Goal: Task Accomplishment & Management: Manage account settings

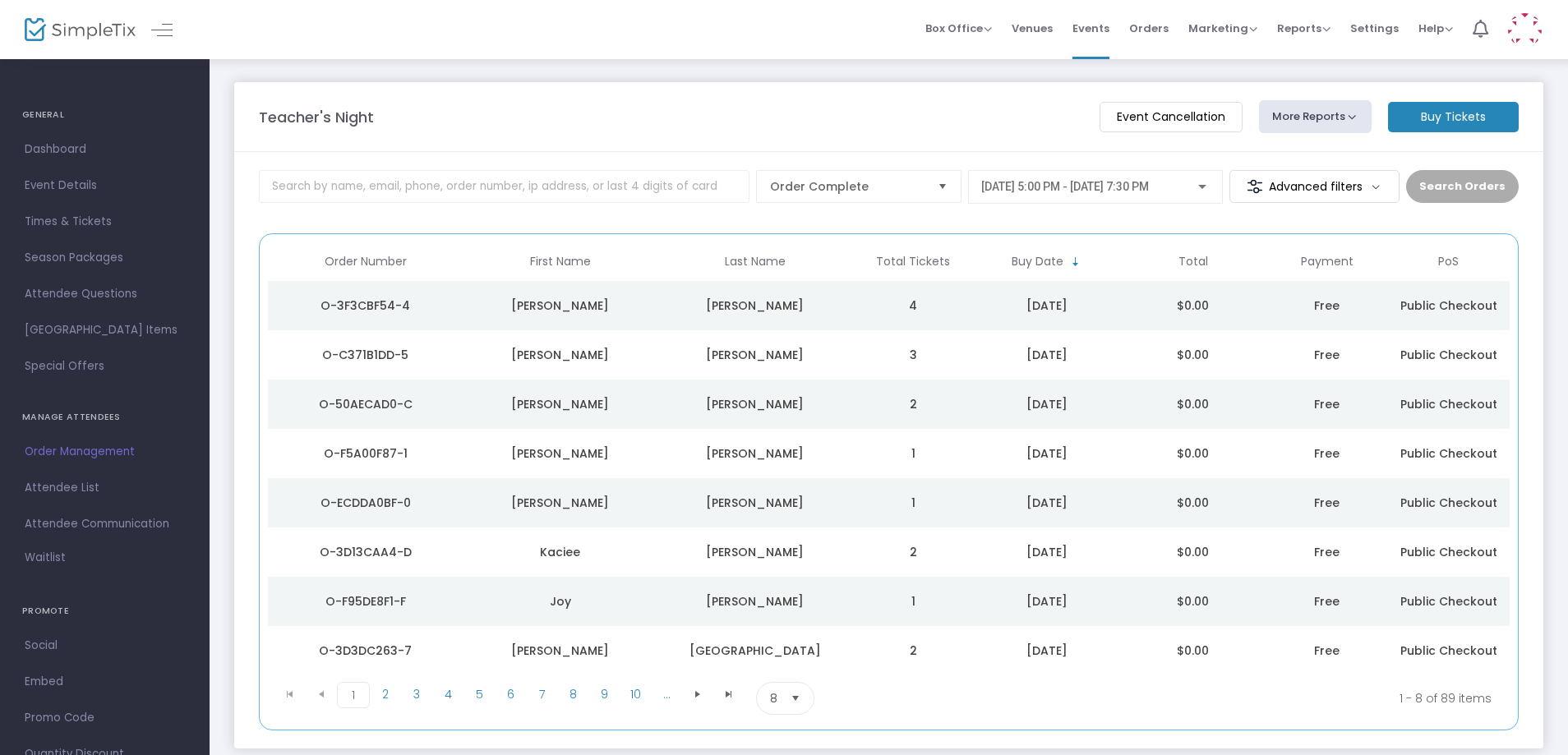
click at [953, 198] on span "Select" at bounding box center [943, 186] width 27 height 27
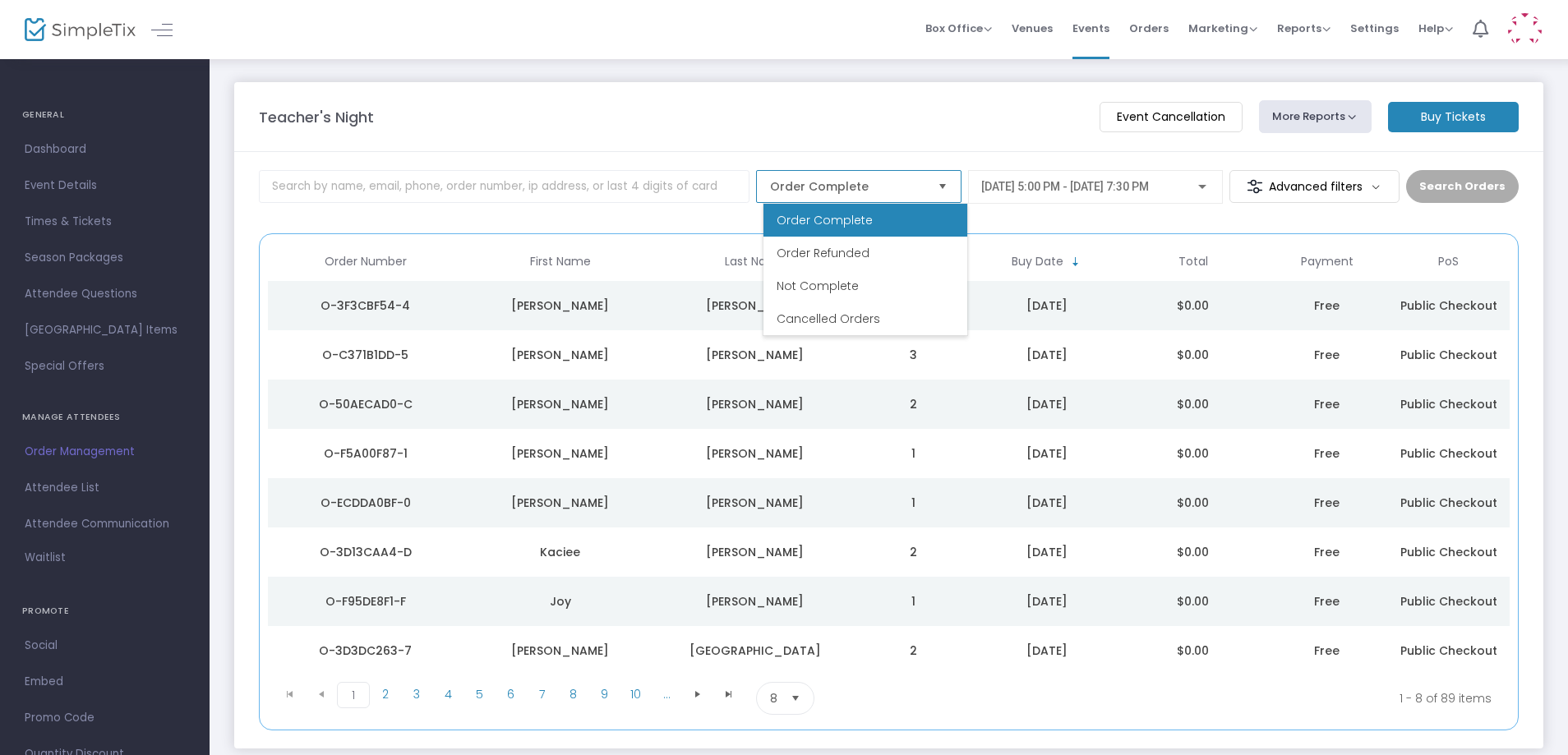
click at [922, 312] on li "Cancelled Orders" at bounding box center [865, 318] width 204 height 32
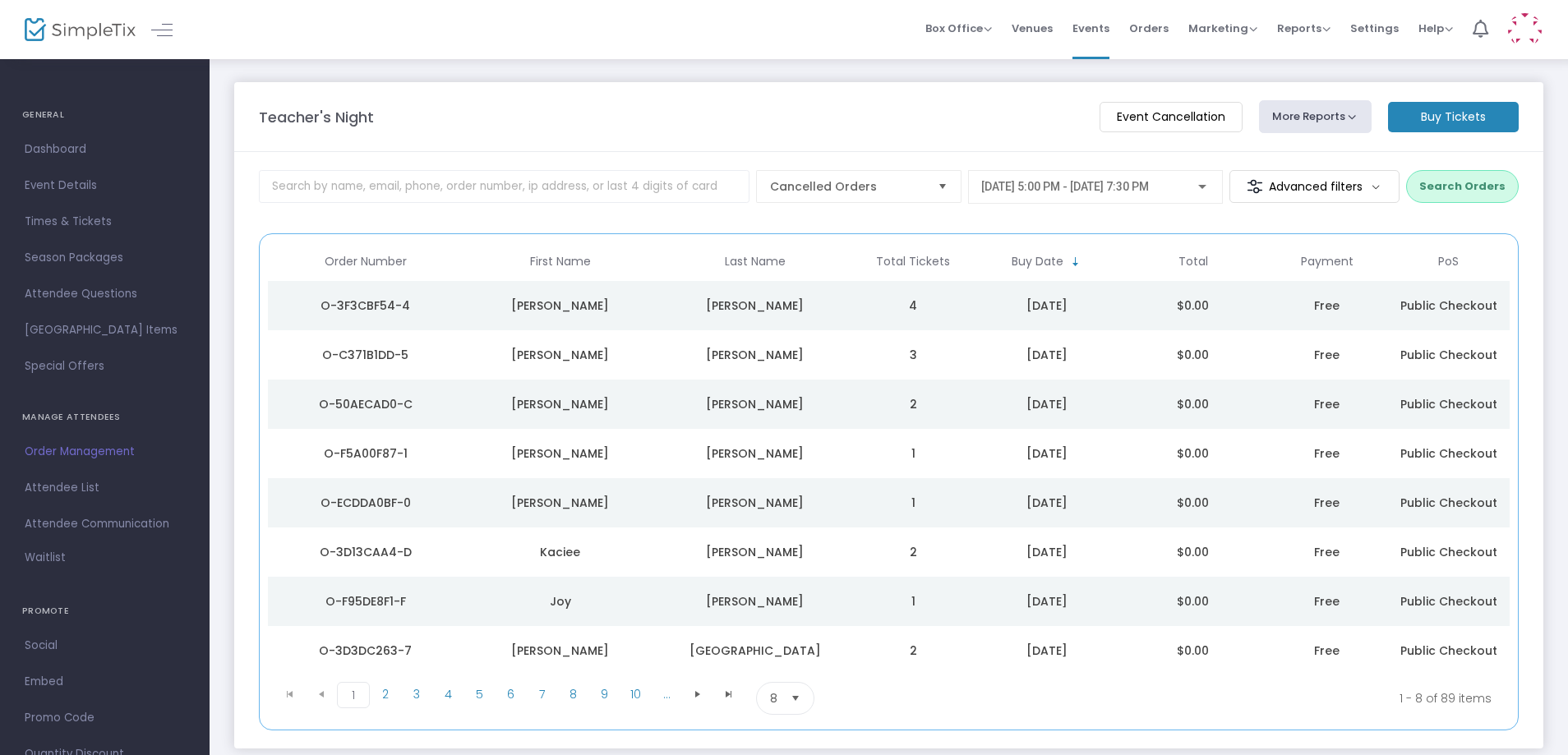
click at [1495, 191] on button "Search Orders" at bounding box center [1462, 186] width 112 height 32
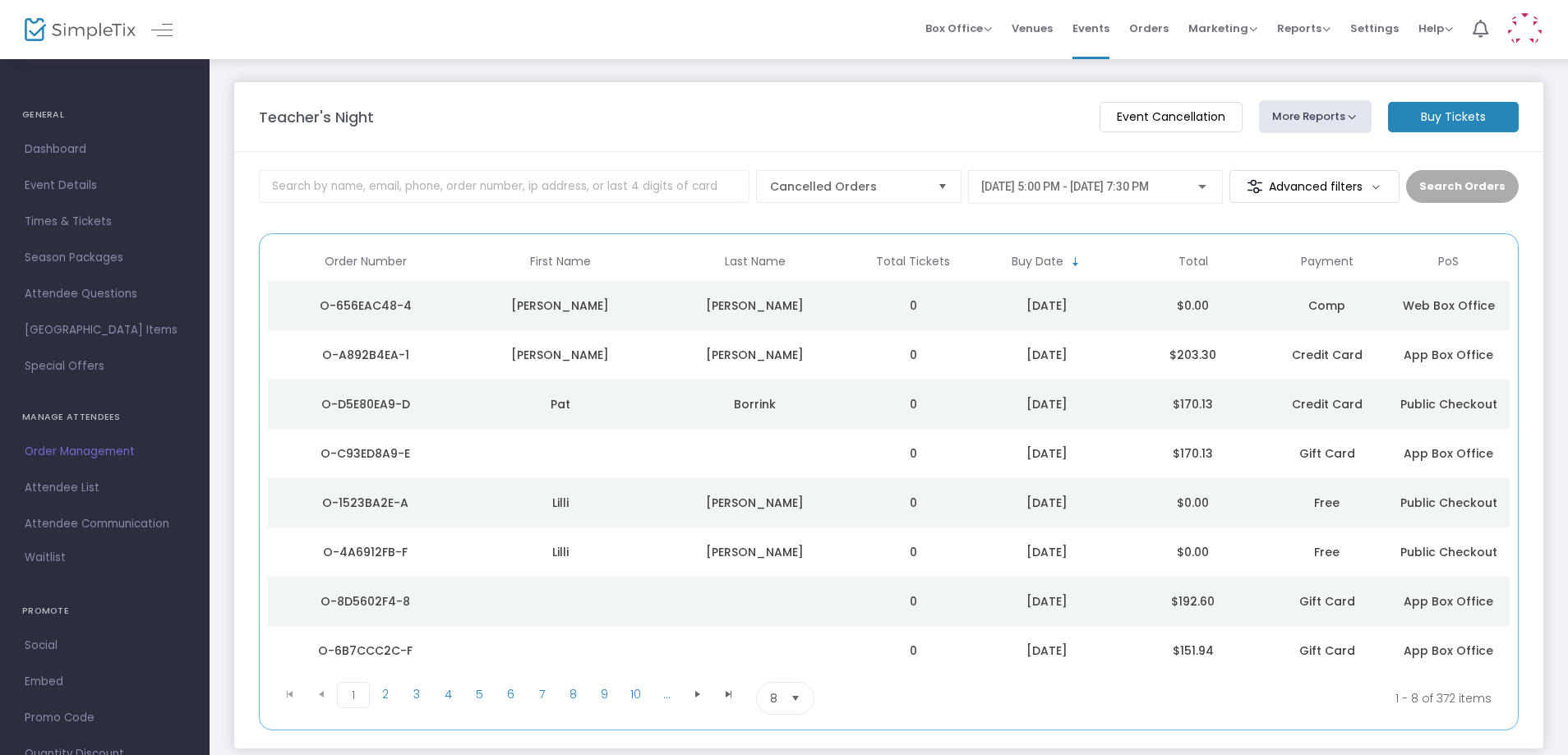
click at [741, 361] on div "[PERSON_NAME]" at bounding box center [755, 355] width 186 height 17
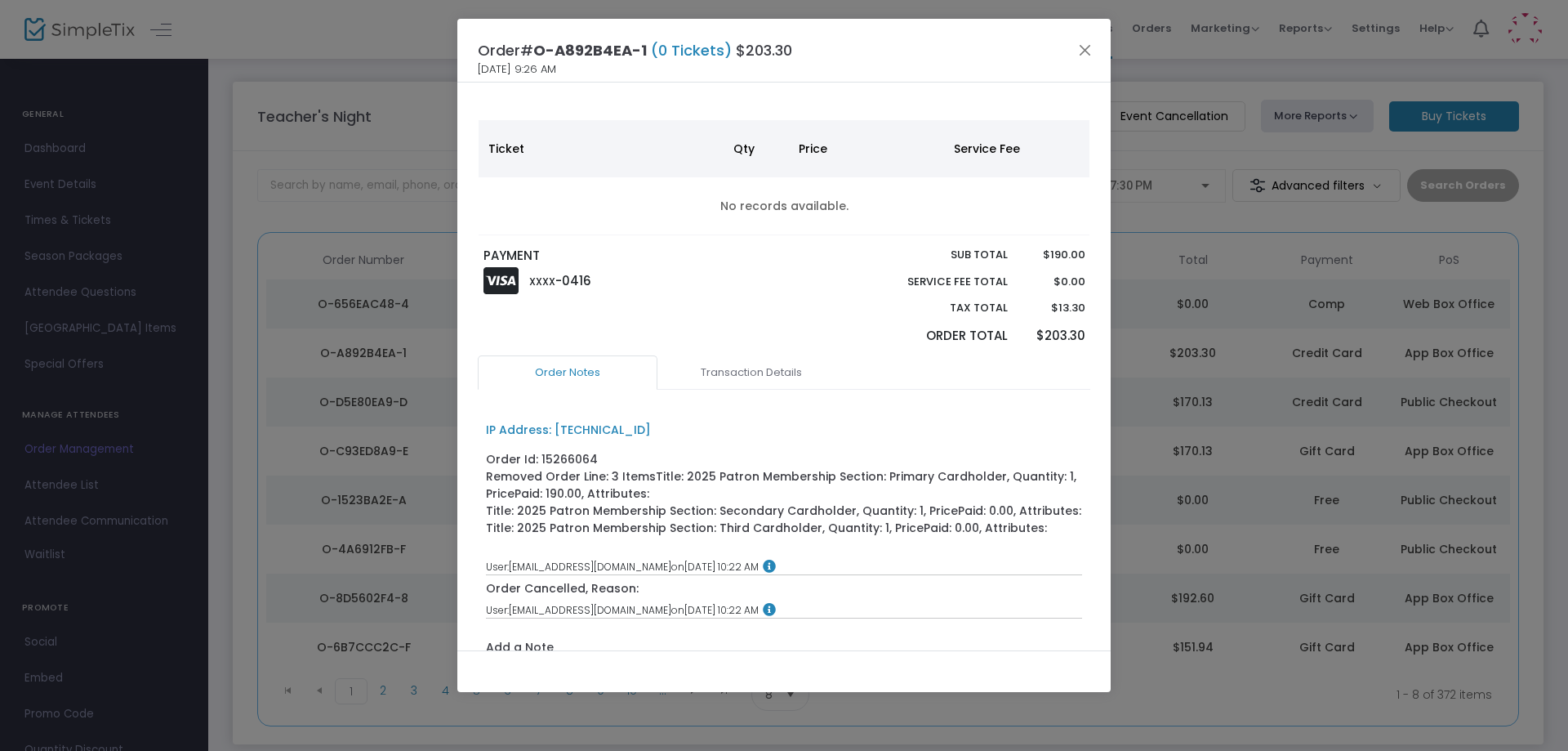
scroll to position [163, 0]
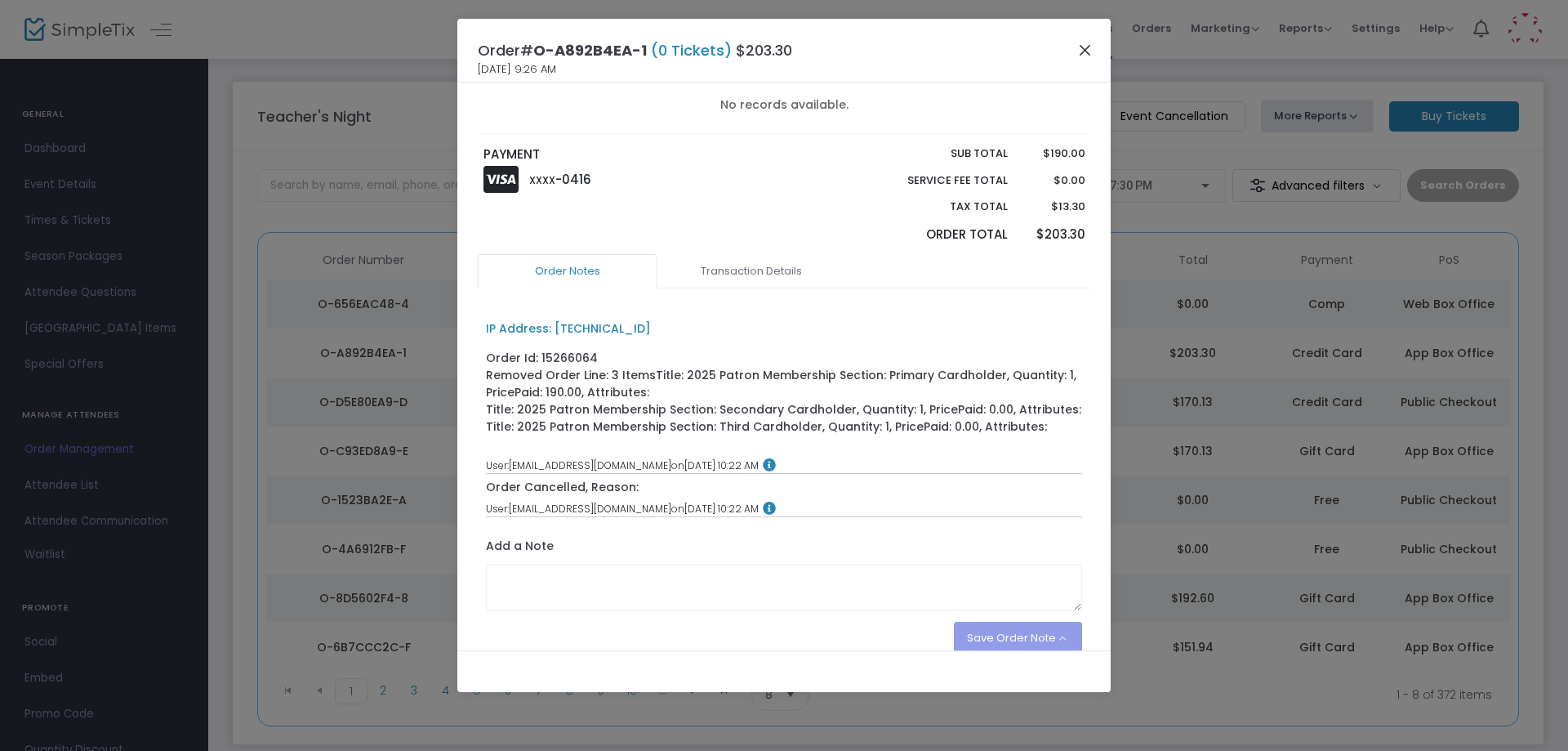
click at [1090, 57] on button "Close" at bounding box center [1085, 50] width 21 height 21
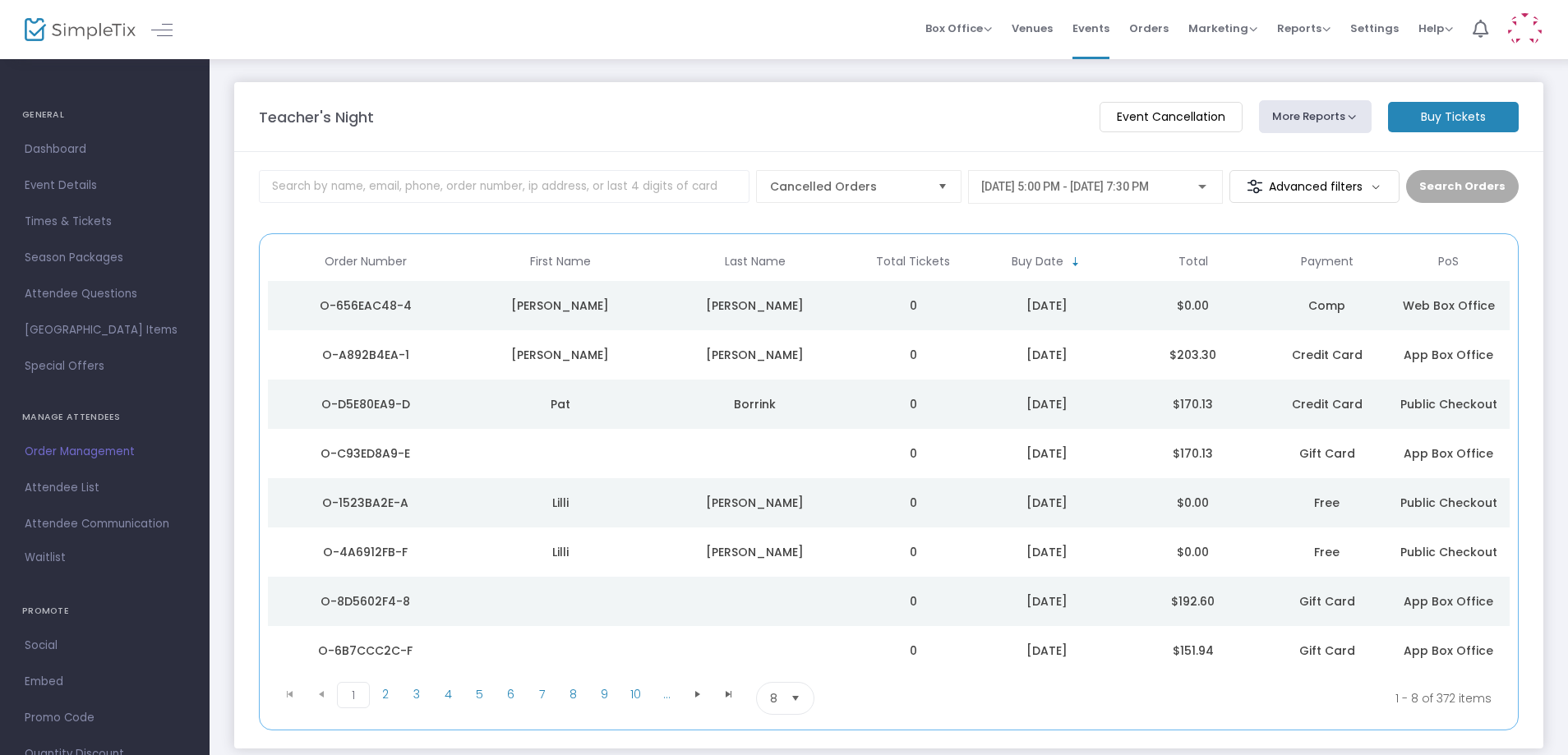
drag, startPoint x: 798, startPoint y: 319, endPoint x: 804, endPoint y: 308, distance: 12.5
click at [798, 318] on td "[PERSON_NAME]" at bounding box center [755, 306] width 195 height 49
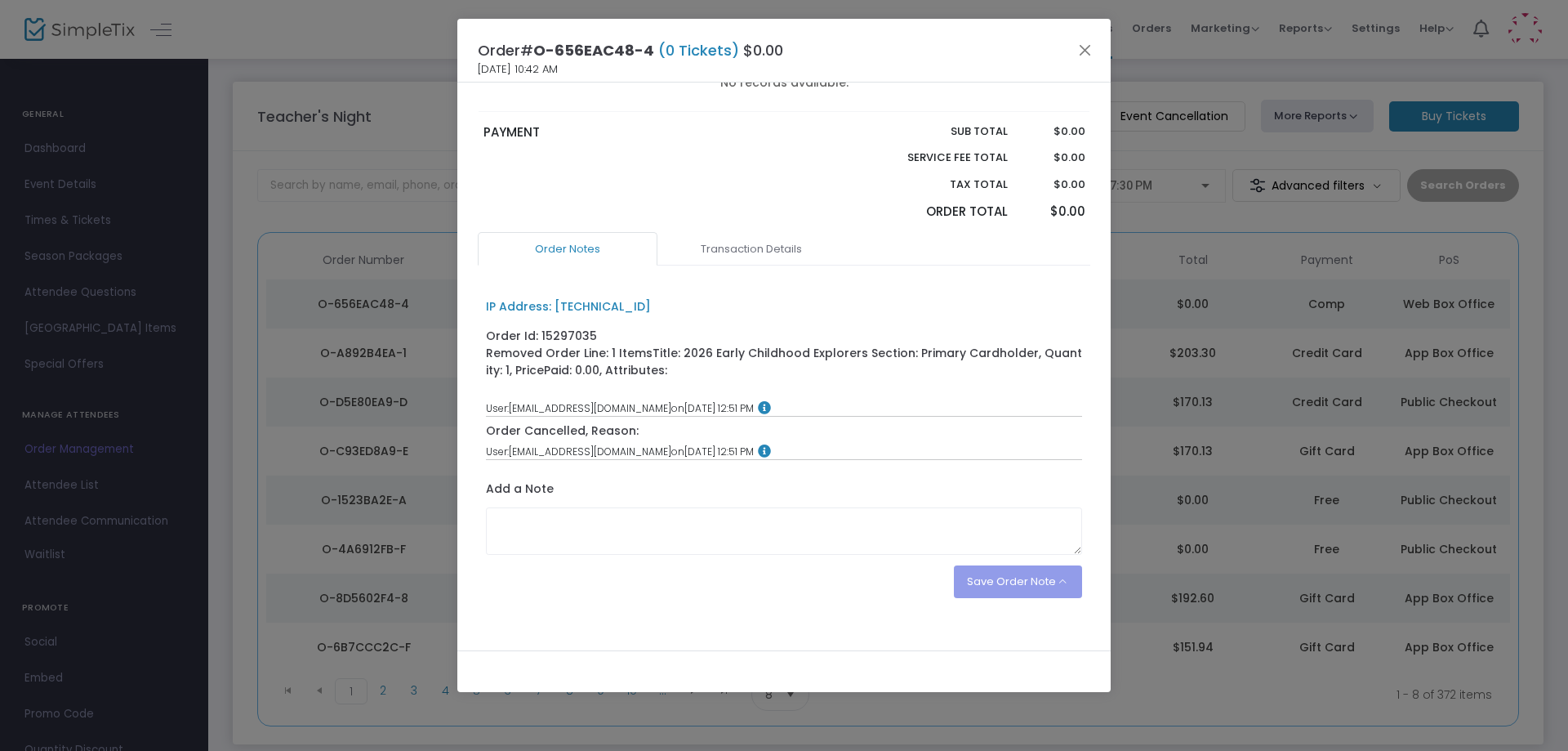
scroll to position [222, 0]
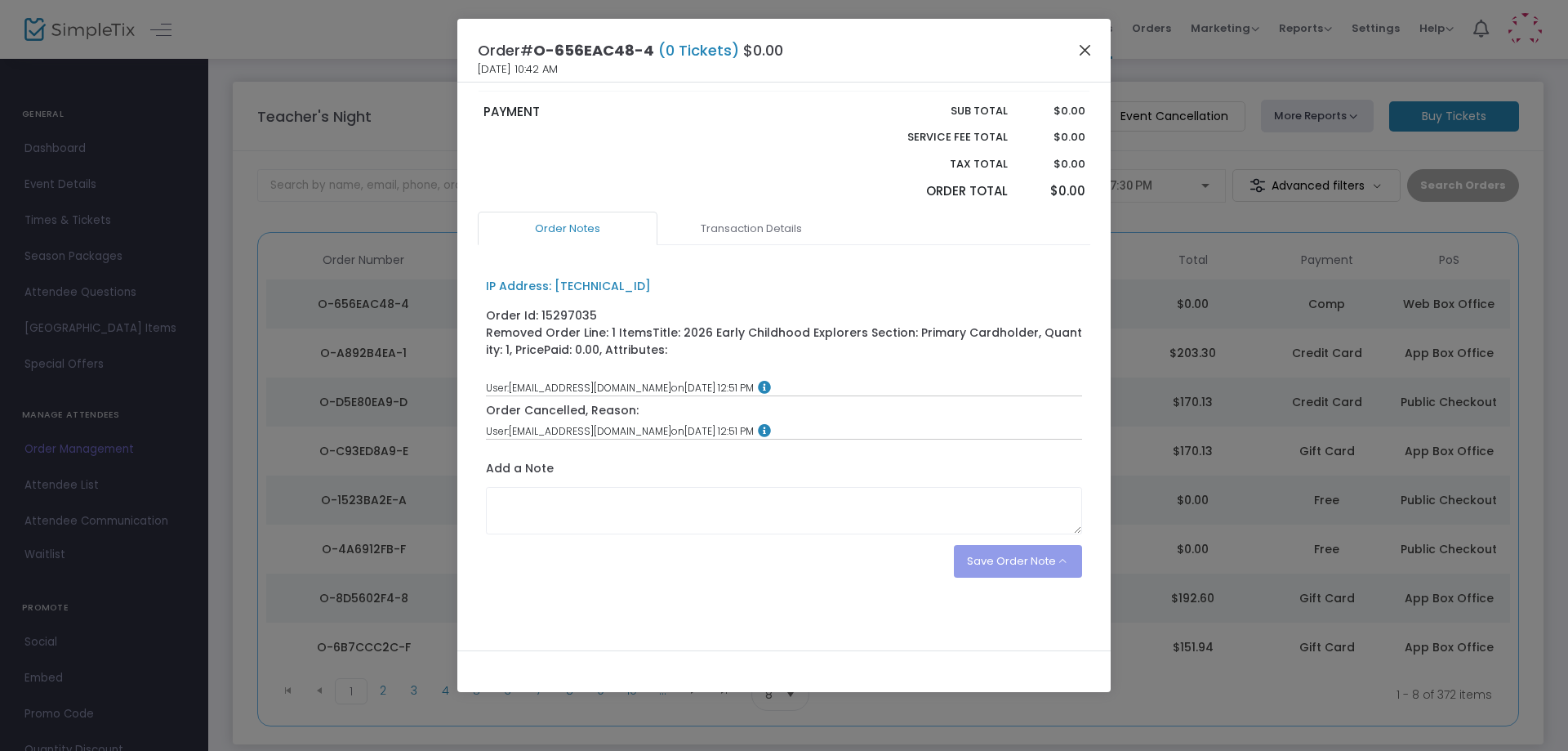
click at [1088, 51] on button "Close" at bounding box center [1085, 50] width 21 height 21
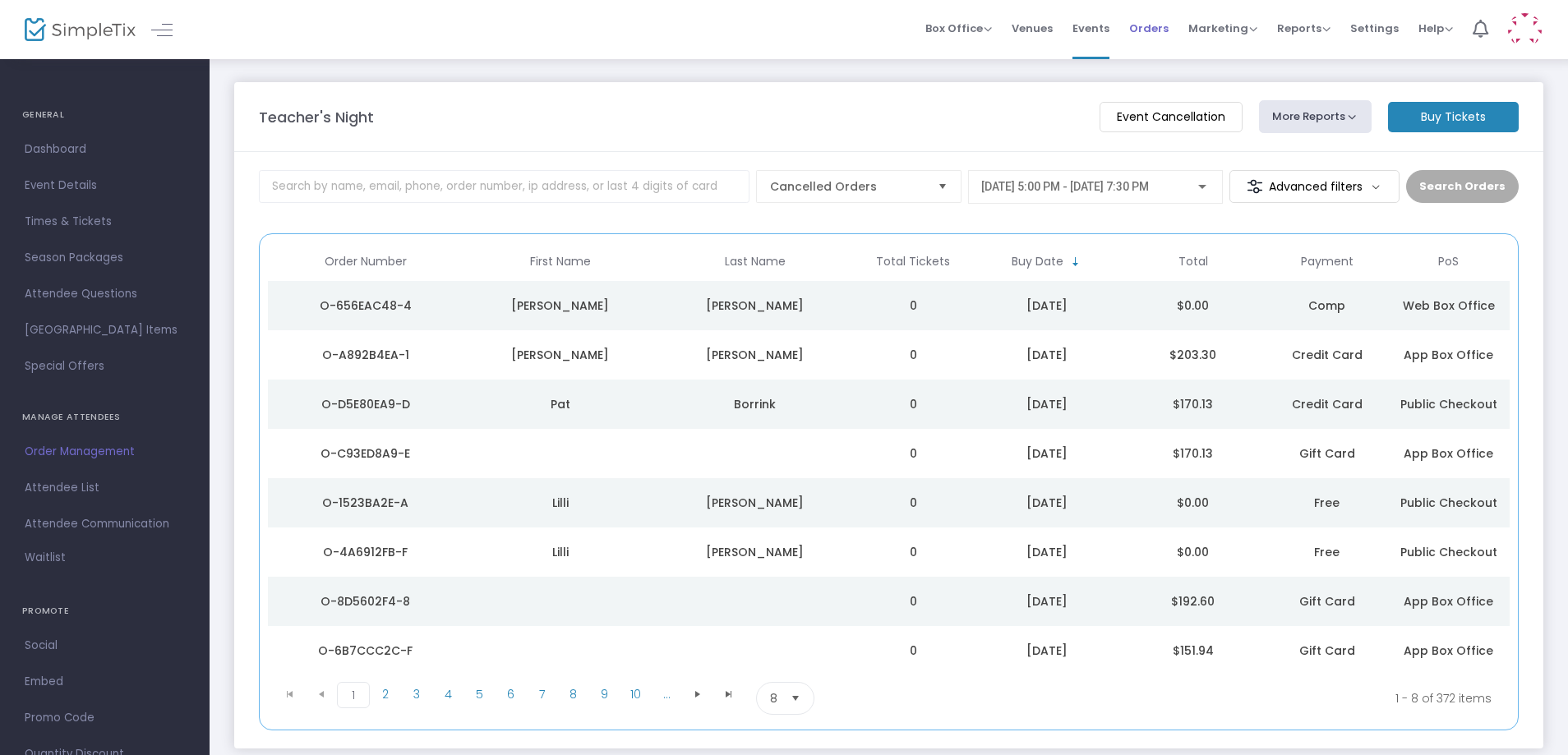
click at [1142, 35] on span "Orders" at bounding box center [1148, 28] width 40 height 42
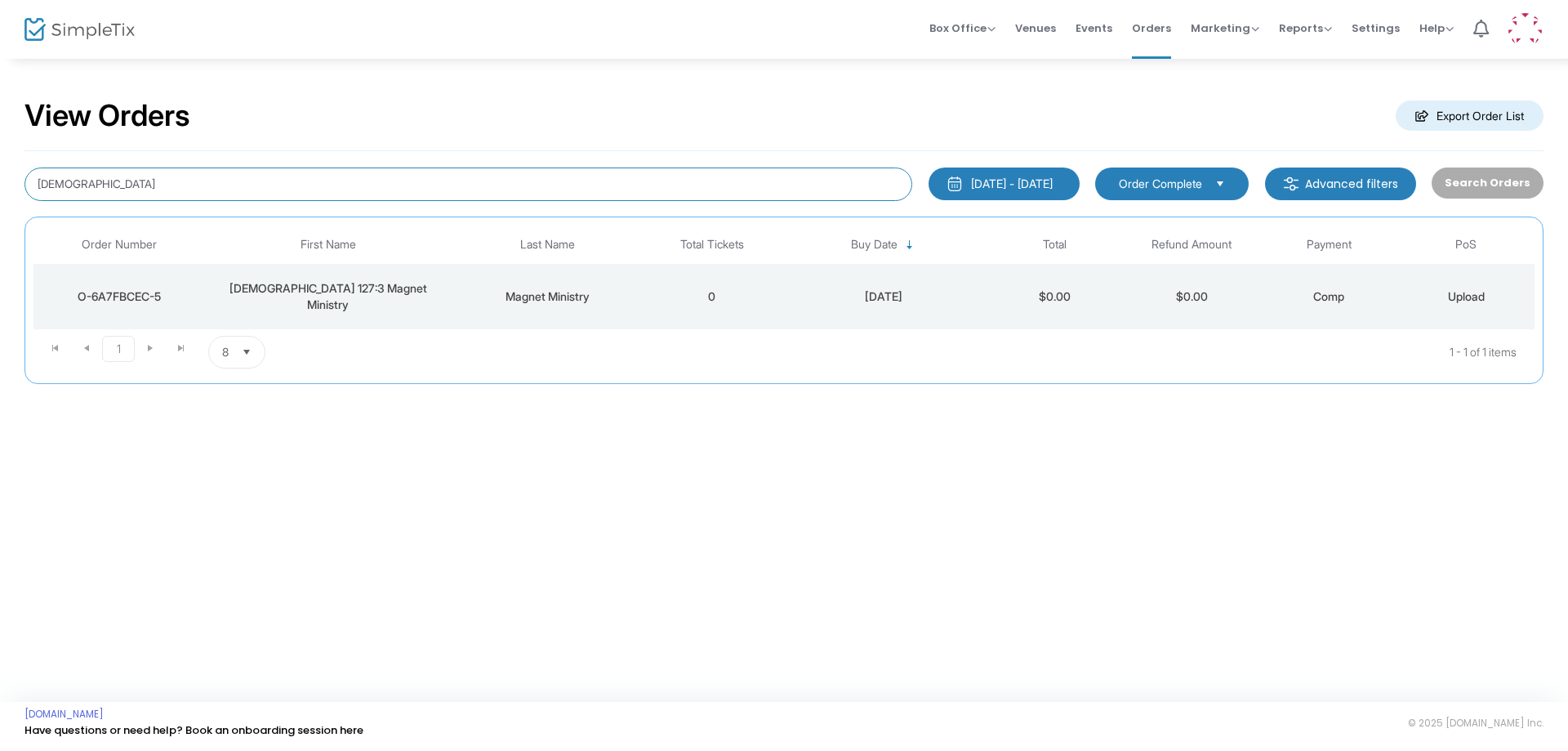
click at [256, 169] on input "[DEMOGRAPHIC_DATA]" at bounding box center [468, 184] width 888 height 33
type input "[PERSON_NAME]"
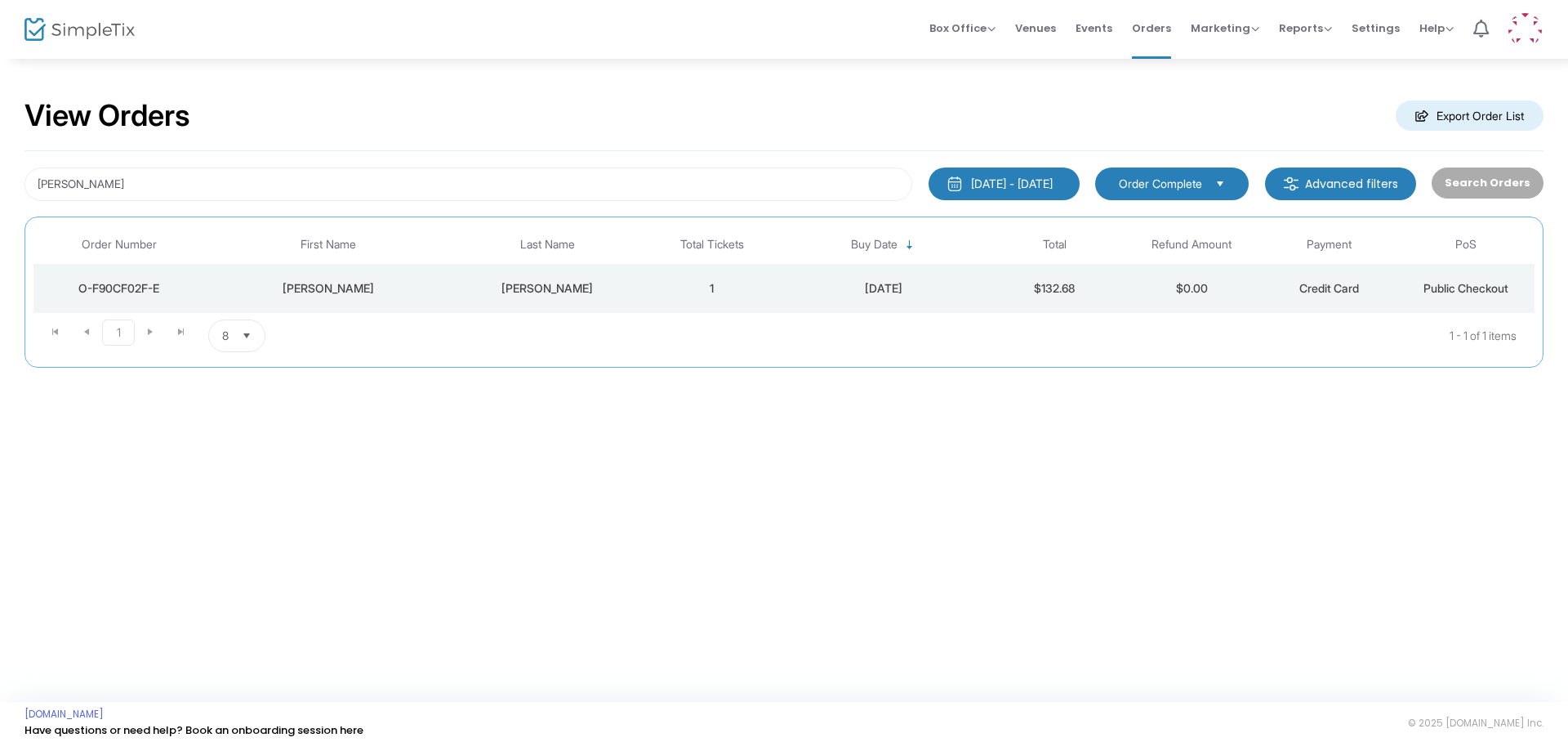
click at [906, 275] on td "[DATE]" at bounding box center [884, 288] width 206 height 49
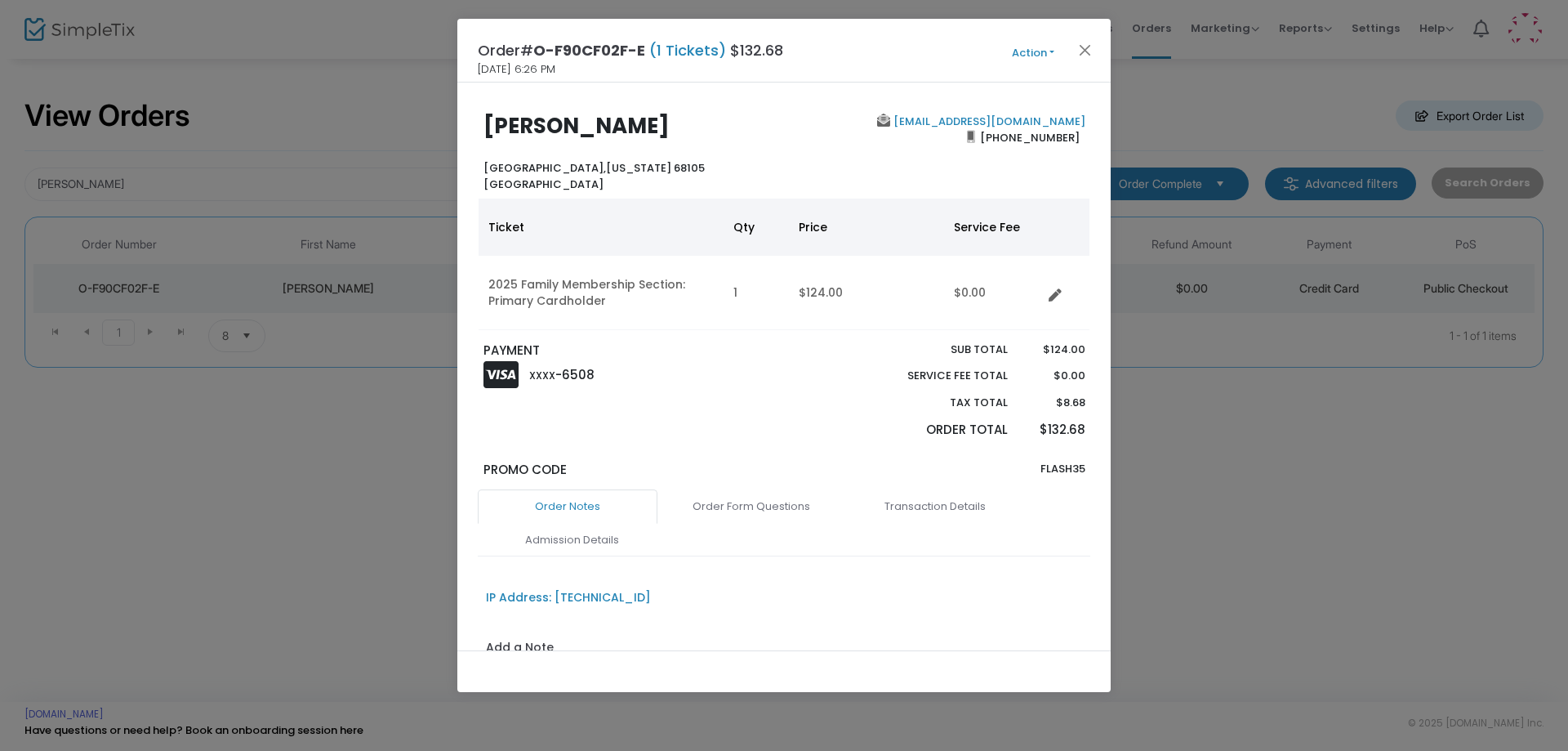
click at [1021, 52] on button "Action" at bounding box center [1033, 53] width 98 height 18
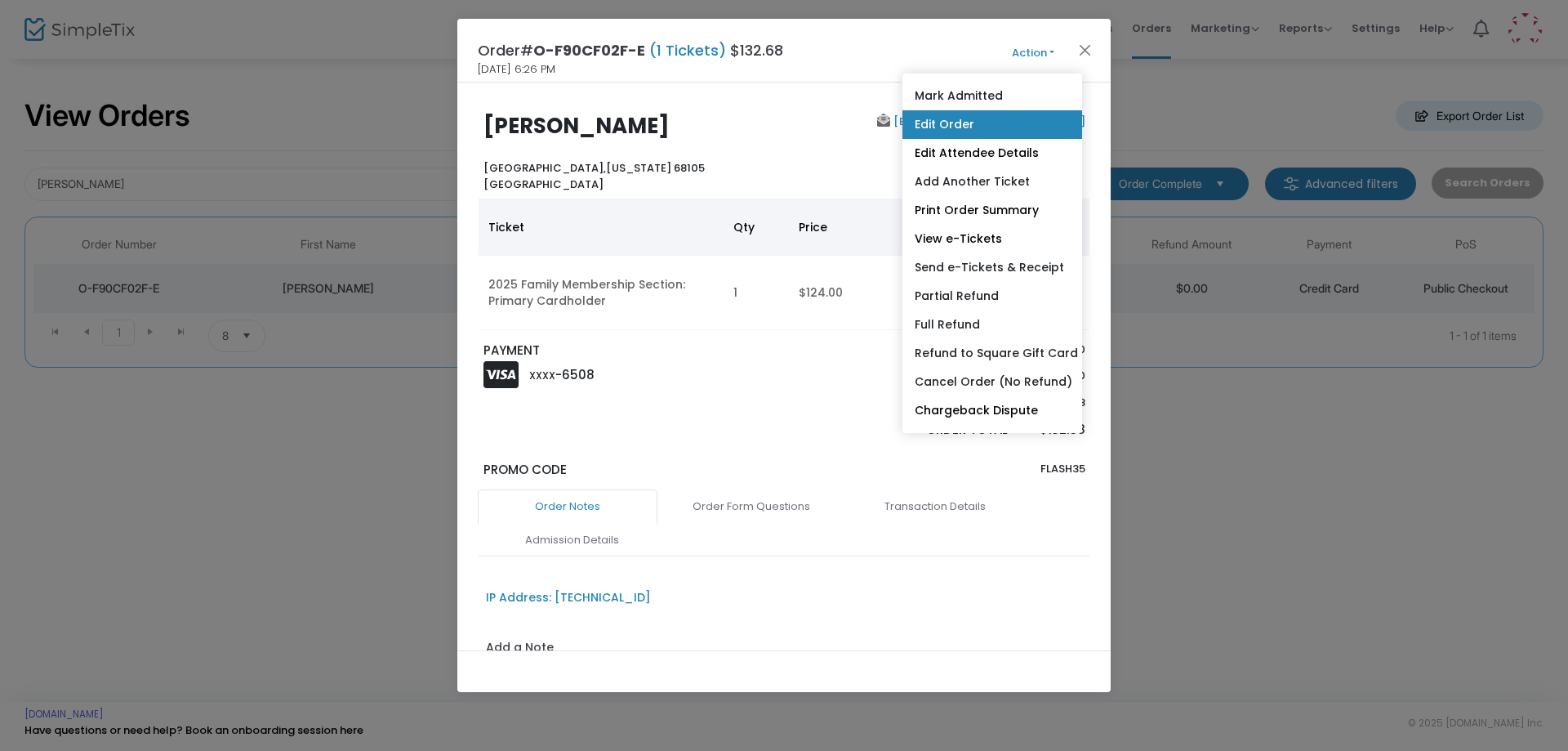
click at [946, 130] on link "Edit Order" at bounding box center [993, 124] width 180 height 29
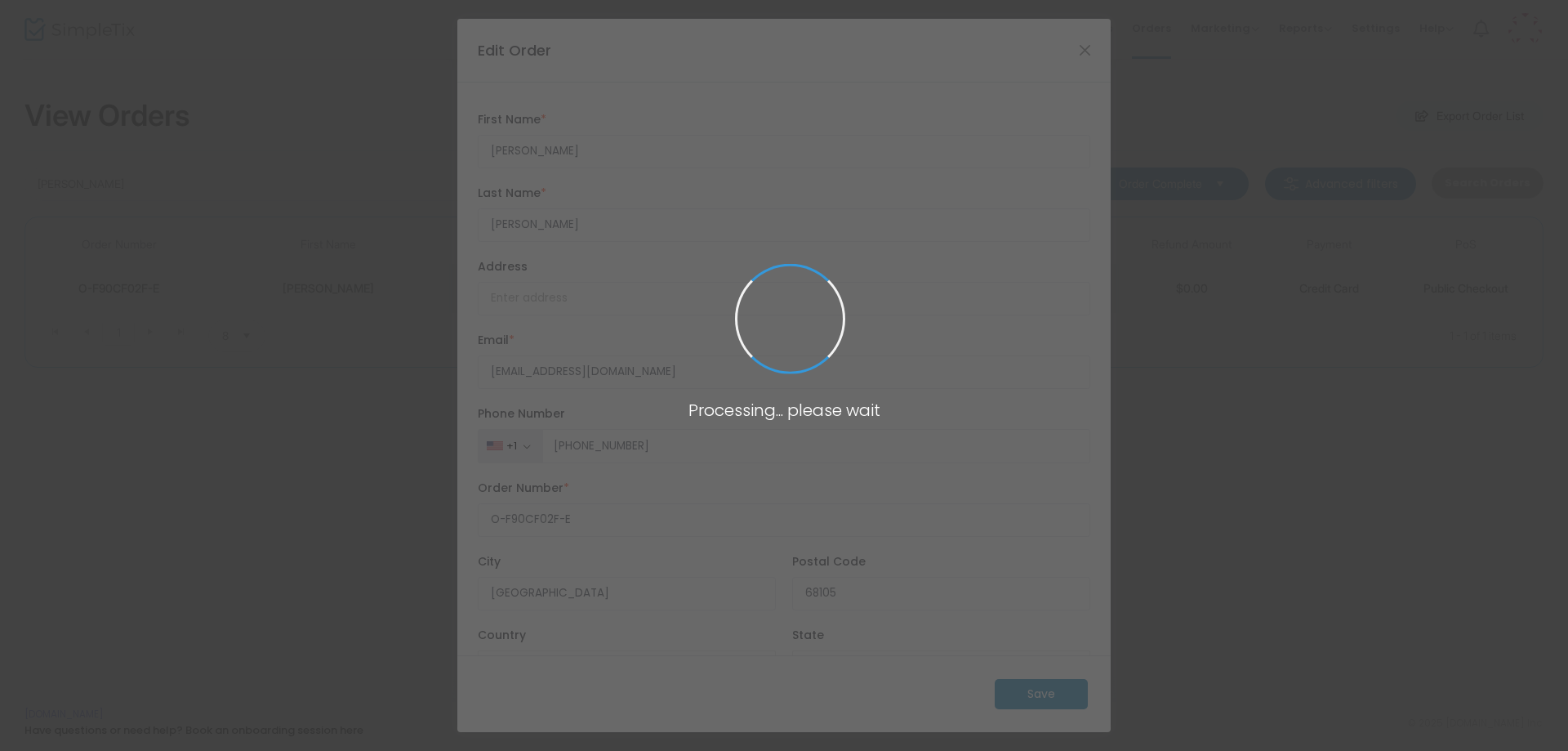
type input "[US_STATE]"
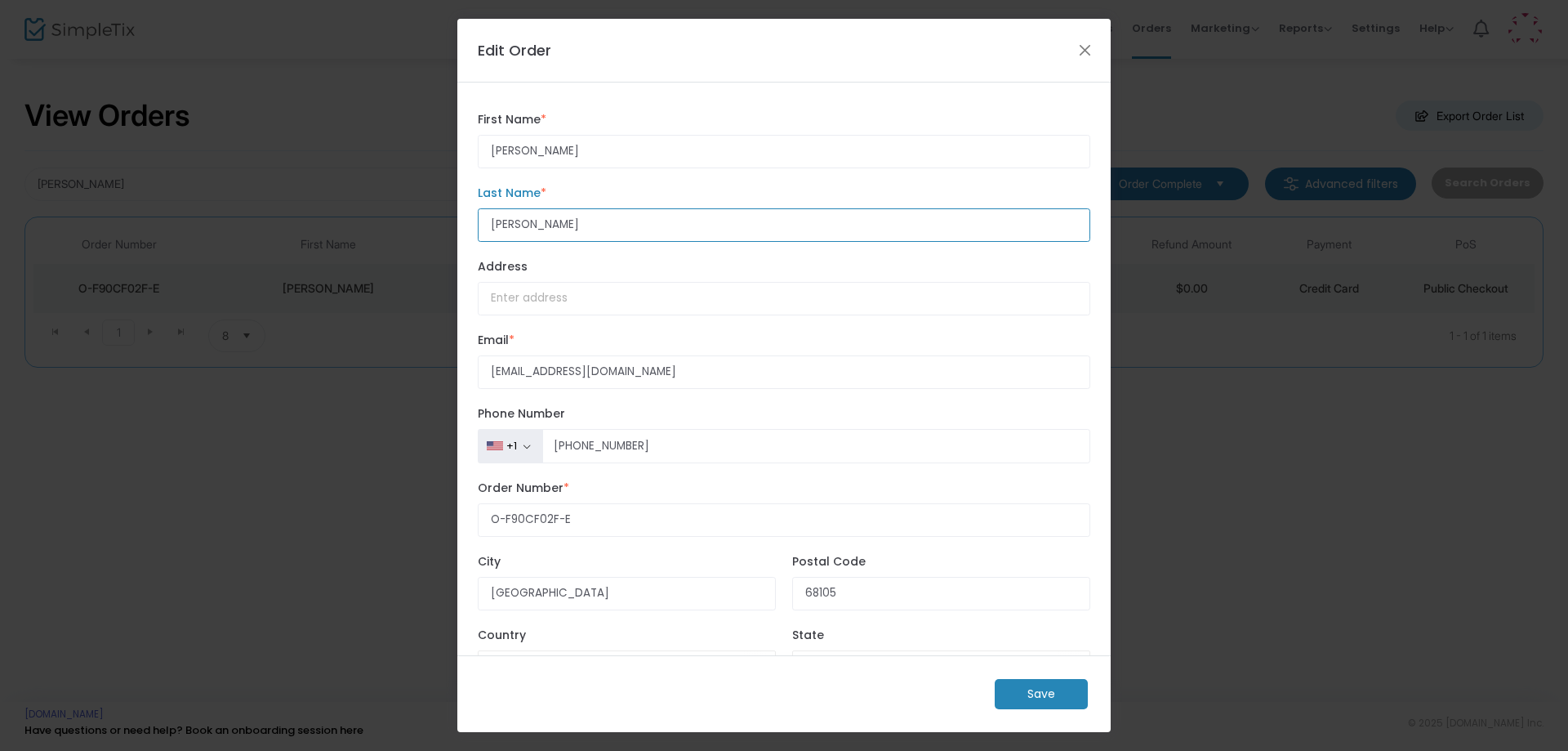
click at [537, 219] on input "[PERSON_NAME]" at bounding box center [784, 225] width 613 height 33
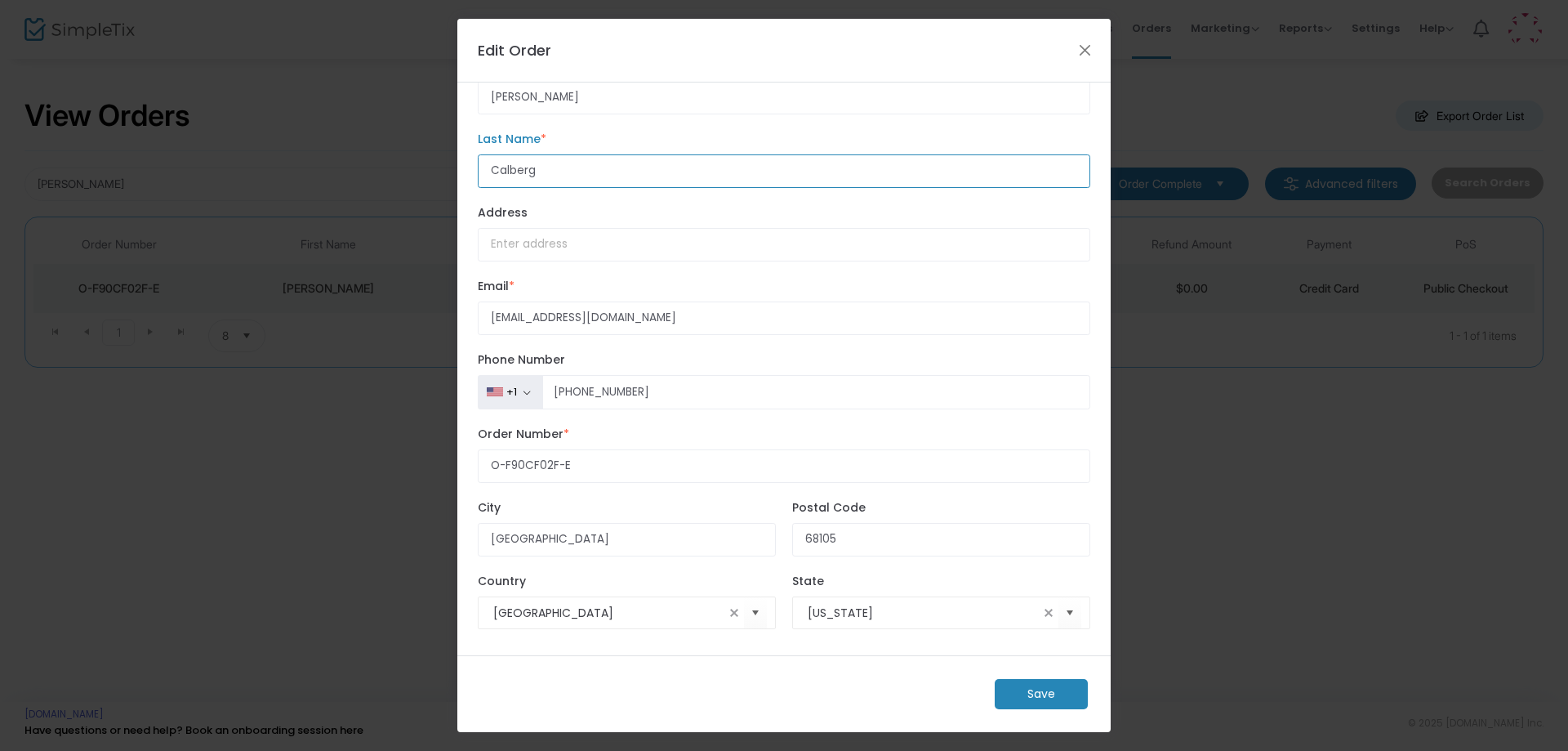
scroll to position [57, 0]
type input "Calberg"
click at [1028, 695] on m-button "Save" at bounding box center [1041, 693] width 93 height 31
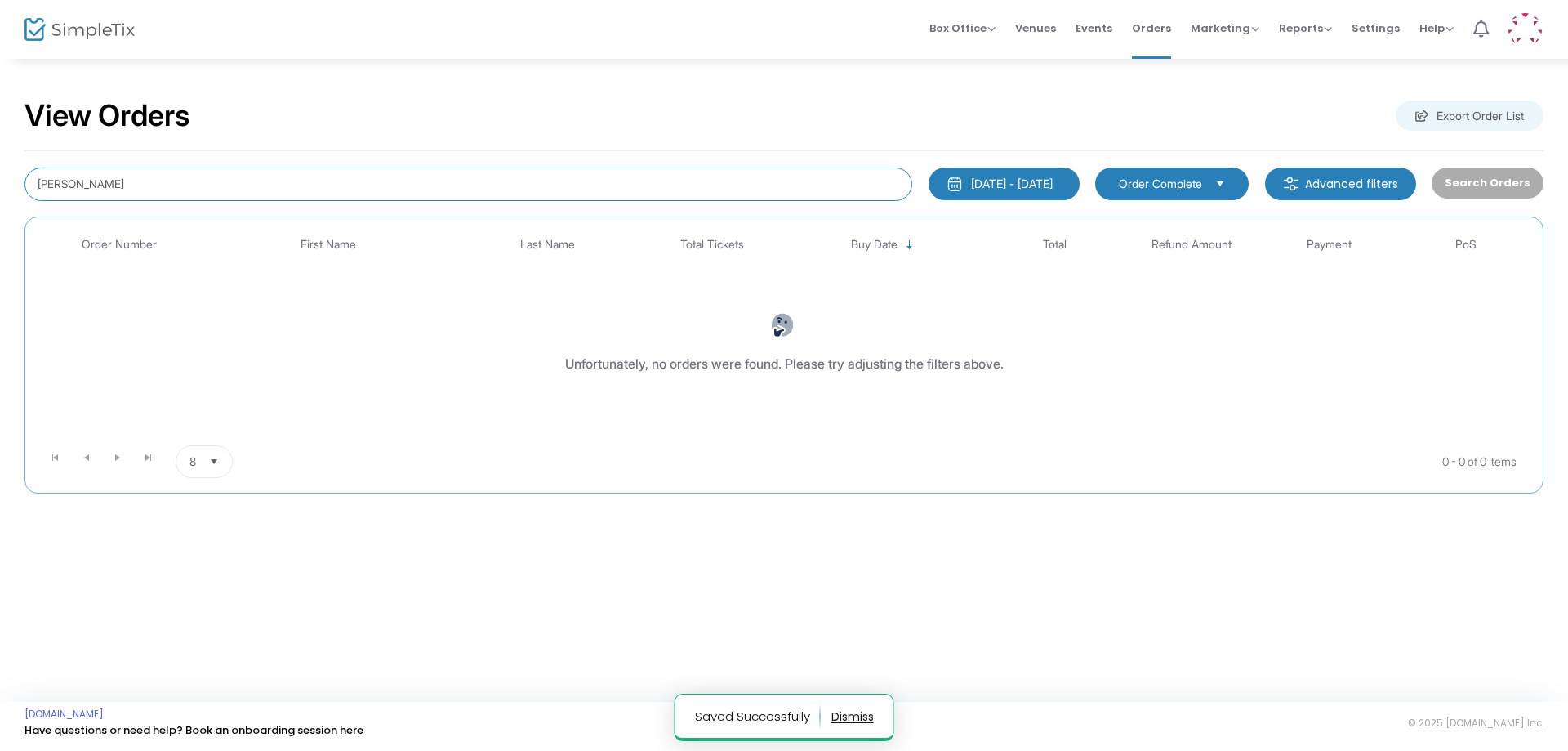
click at [472, 185] on input "[PERSON_NAME]" at bounding box center [468, 184] width 888 height 33
click at [471, 185] on input "[PERSON_NAME]" at bounding box center [468, 184] width 888 height 33
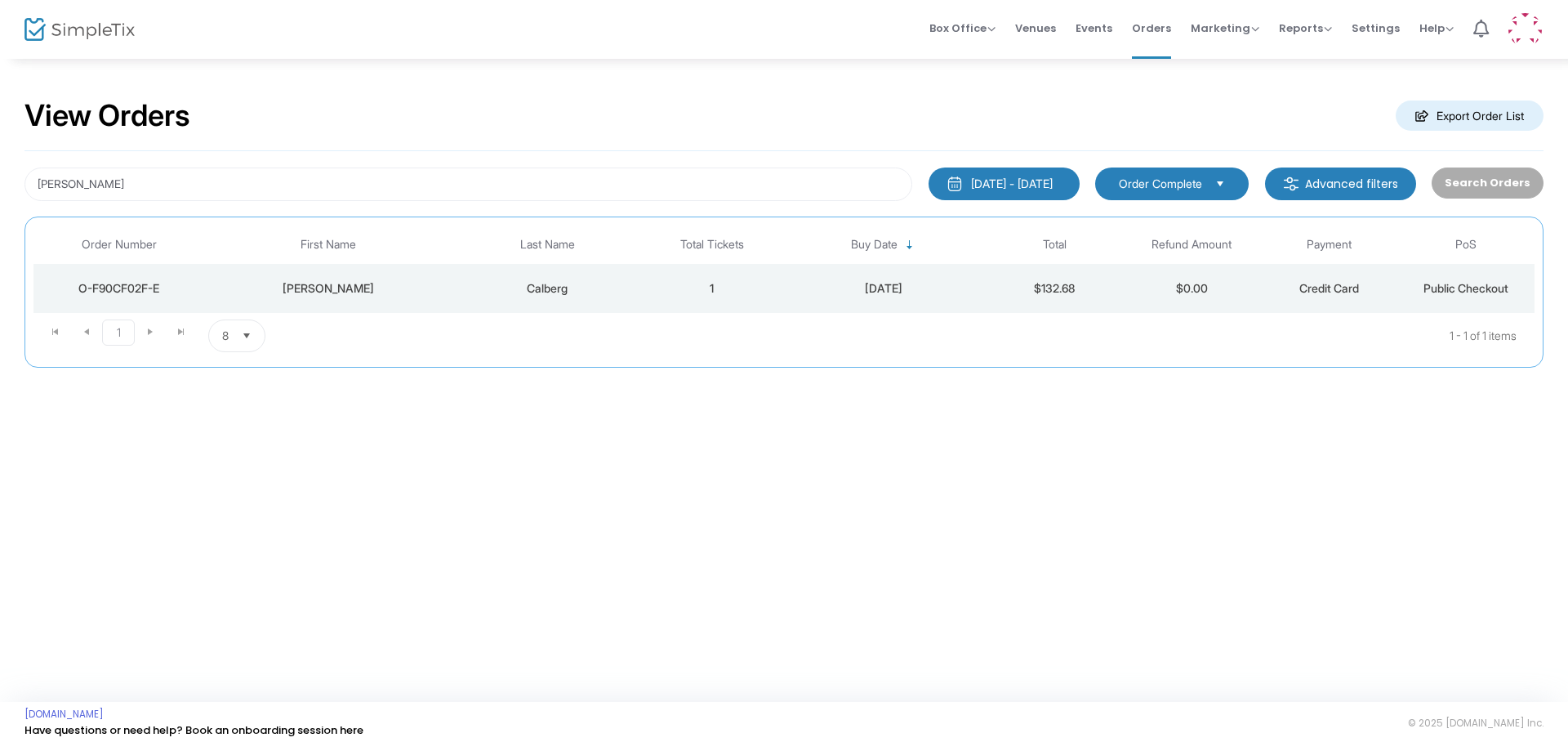
click at [871, 286] on div "[DATE]" at bounding box center [884, 288] width 197 height 17
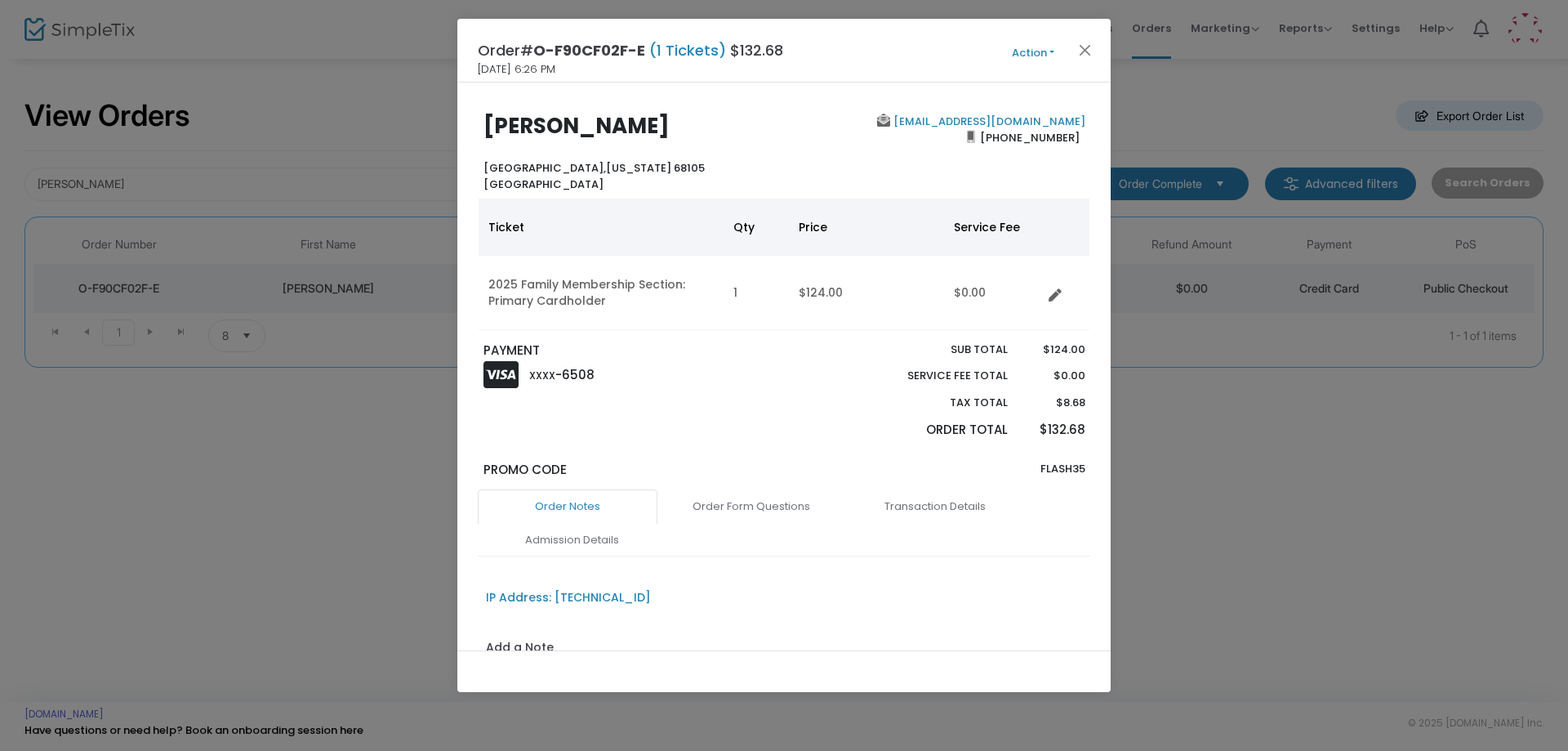
click at [1023, 137] on span "[PHONE_NUMBER]" at bounding box center [1030, 137] width 110 height 26
copy b "[PHONE_NUMBER]"
drag, startPoint x: 171, startPoint y: 183, endPoint x: 418, endPoint y: 181, distance: 247.0
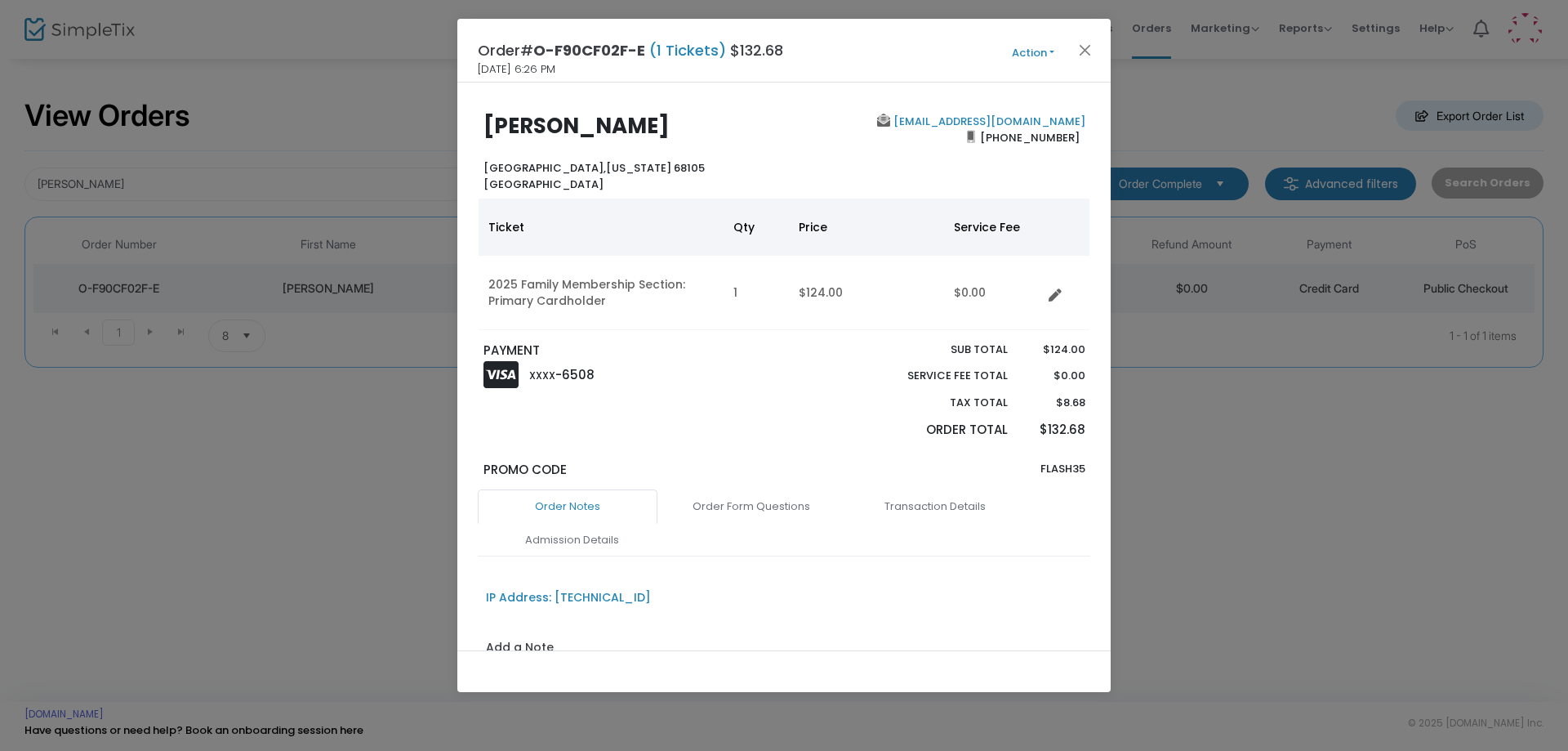
click at [172, 182] on ngb-modal-window "Order# O-F90CF02F-E (1 Tickets) $132.68 [DATE] 6:26 PM Action Mark Admitted Edi…" at bounding box center [784, 376] width 1568 height 751
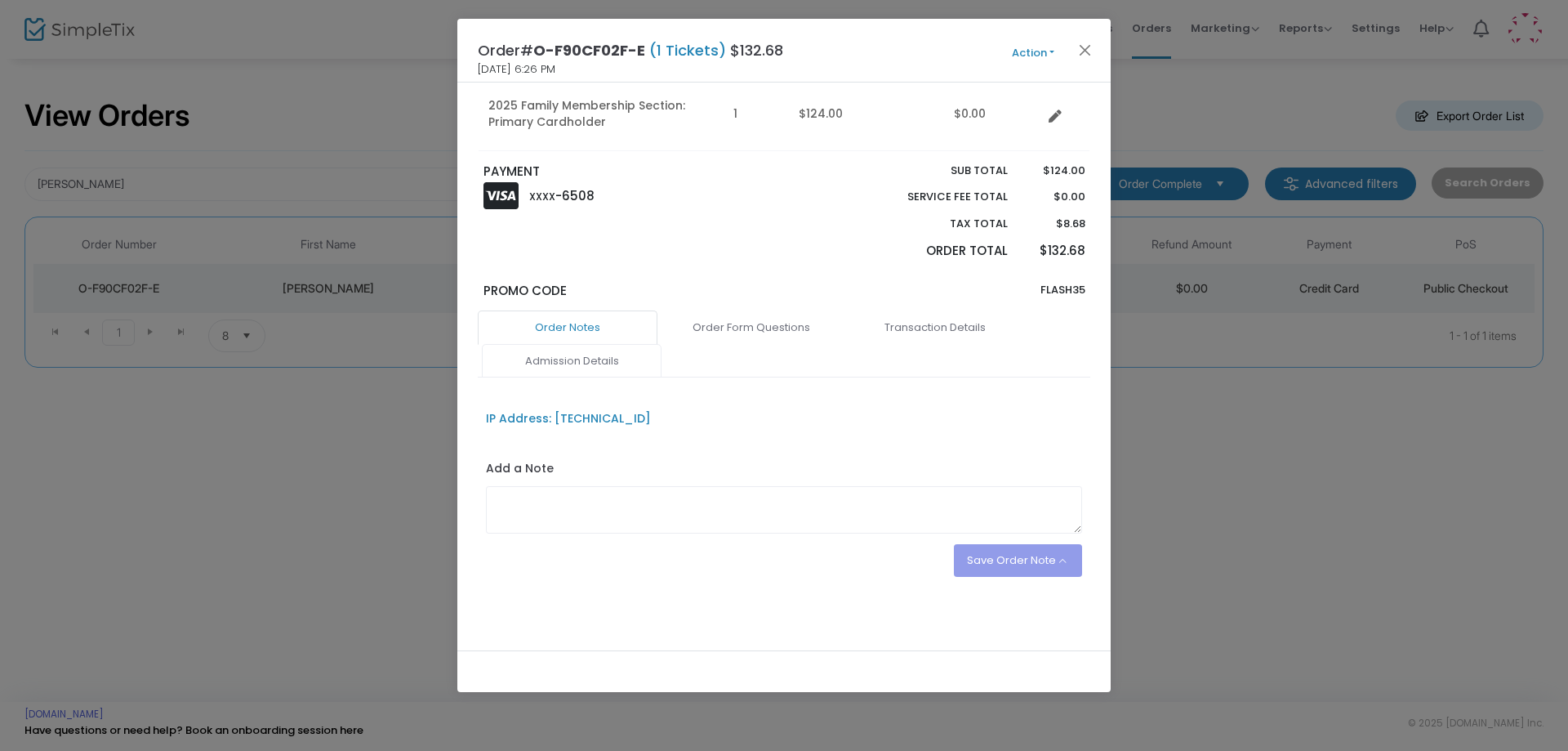
click at [593, 376] on link "Admission Details" at bounding box center [572, 361] width 180 height 34
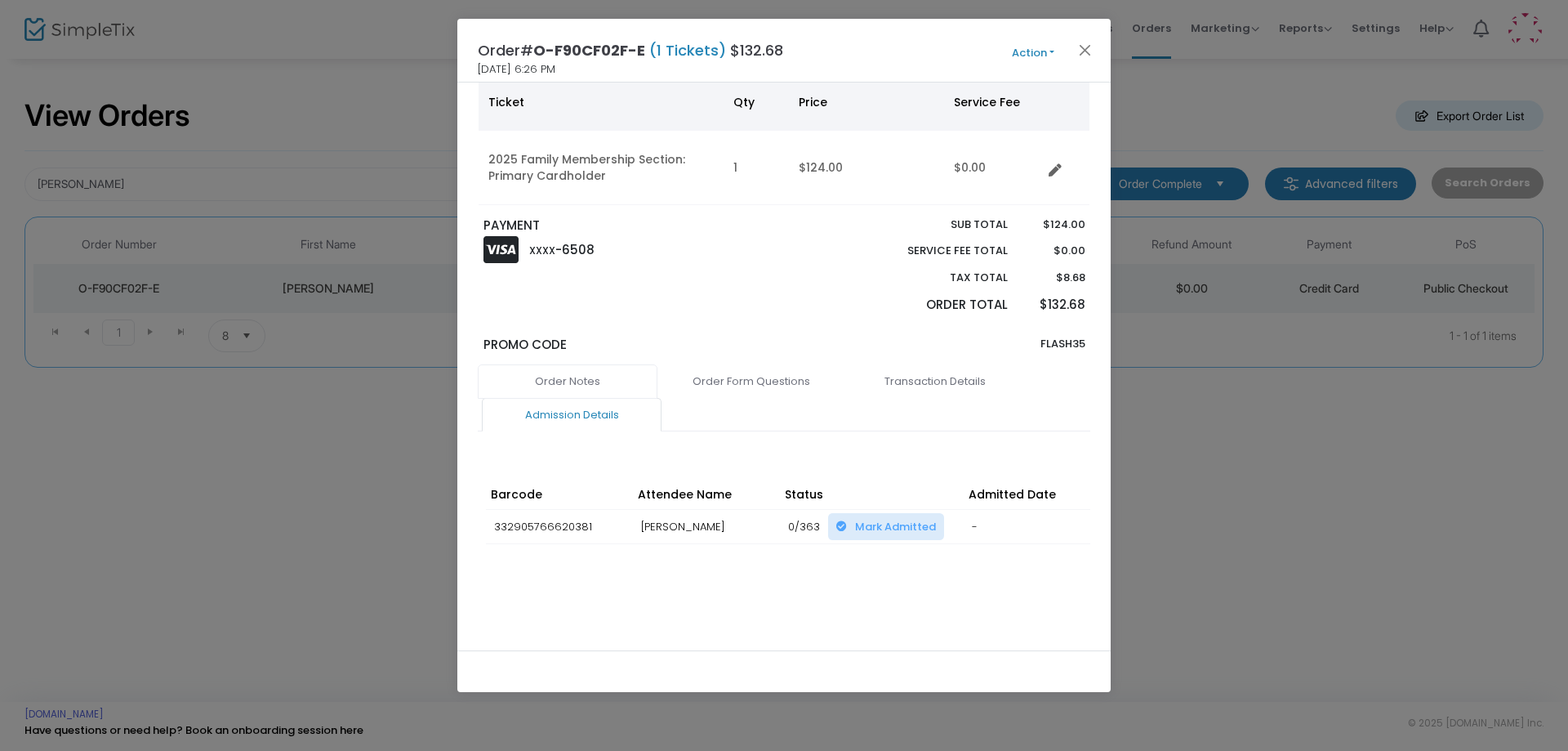
scroll to position [114, 0]
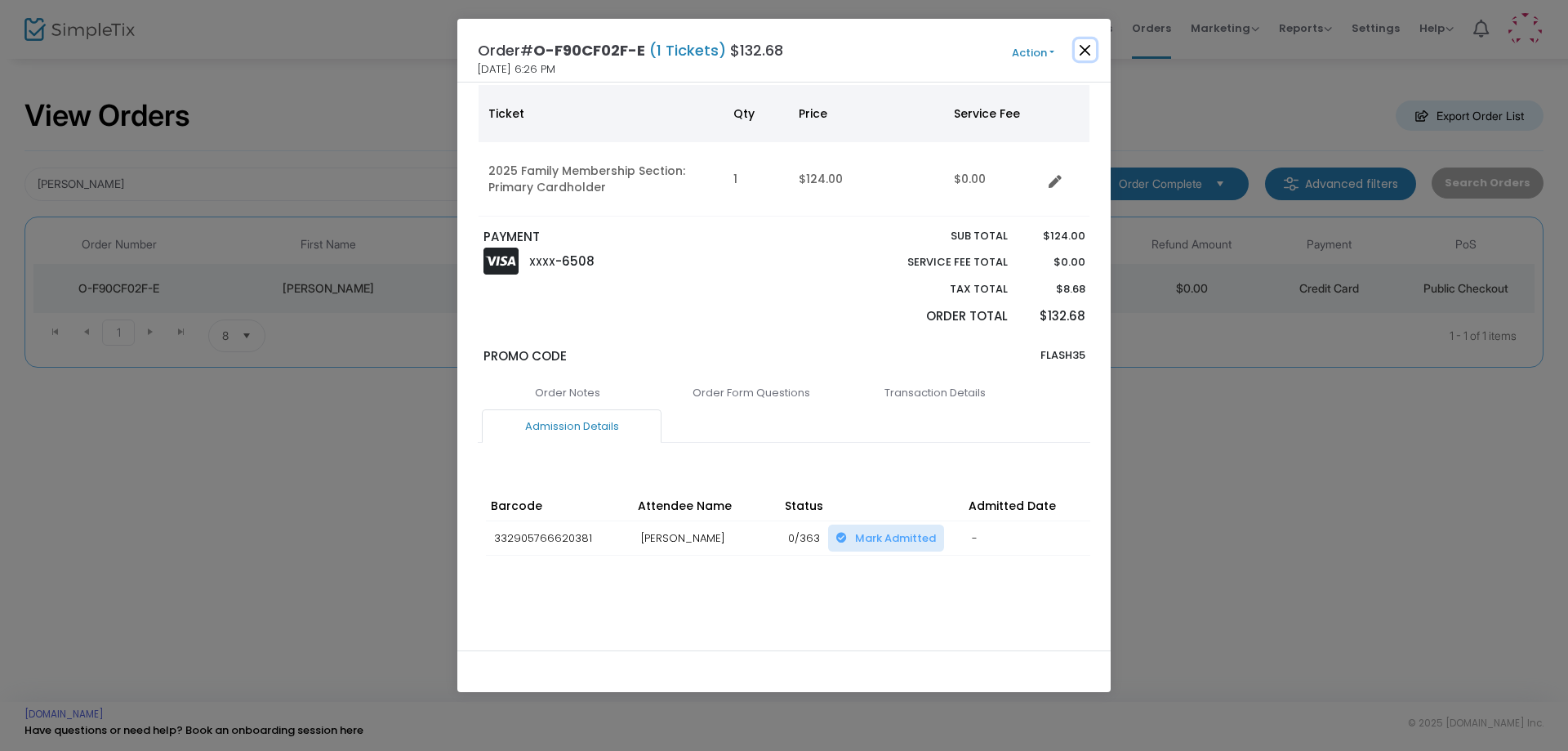
click at [1083, 57] on button "Close" at bounding box center [1085, 50] width 21 height 21
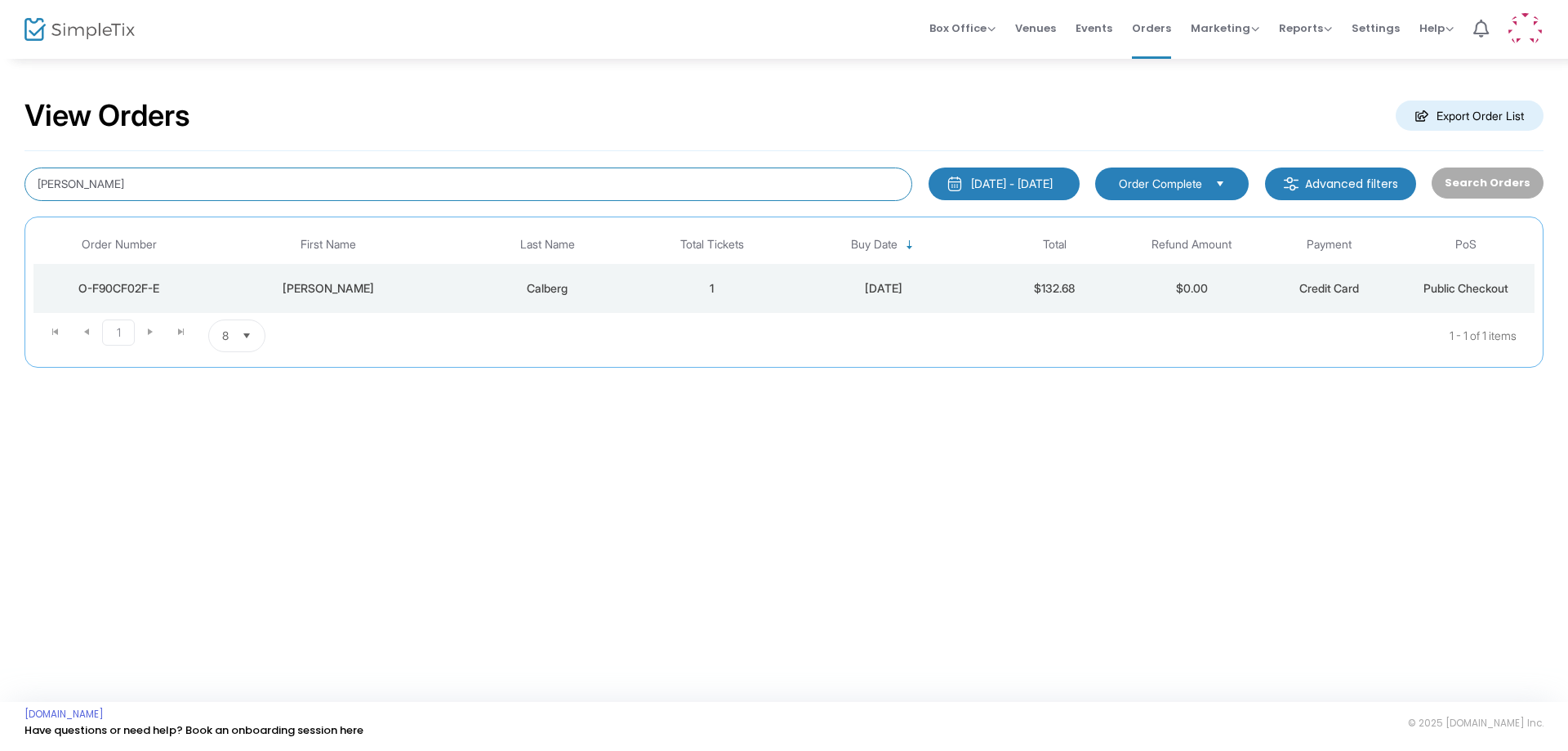
click at [291, 193] on input "[PERSON_NAME]" at bounding box center [468, 184] width 888 height 33
paste input "[PHONE_NUMBER]"
type input "[PHONE_NUMBER]"
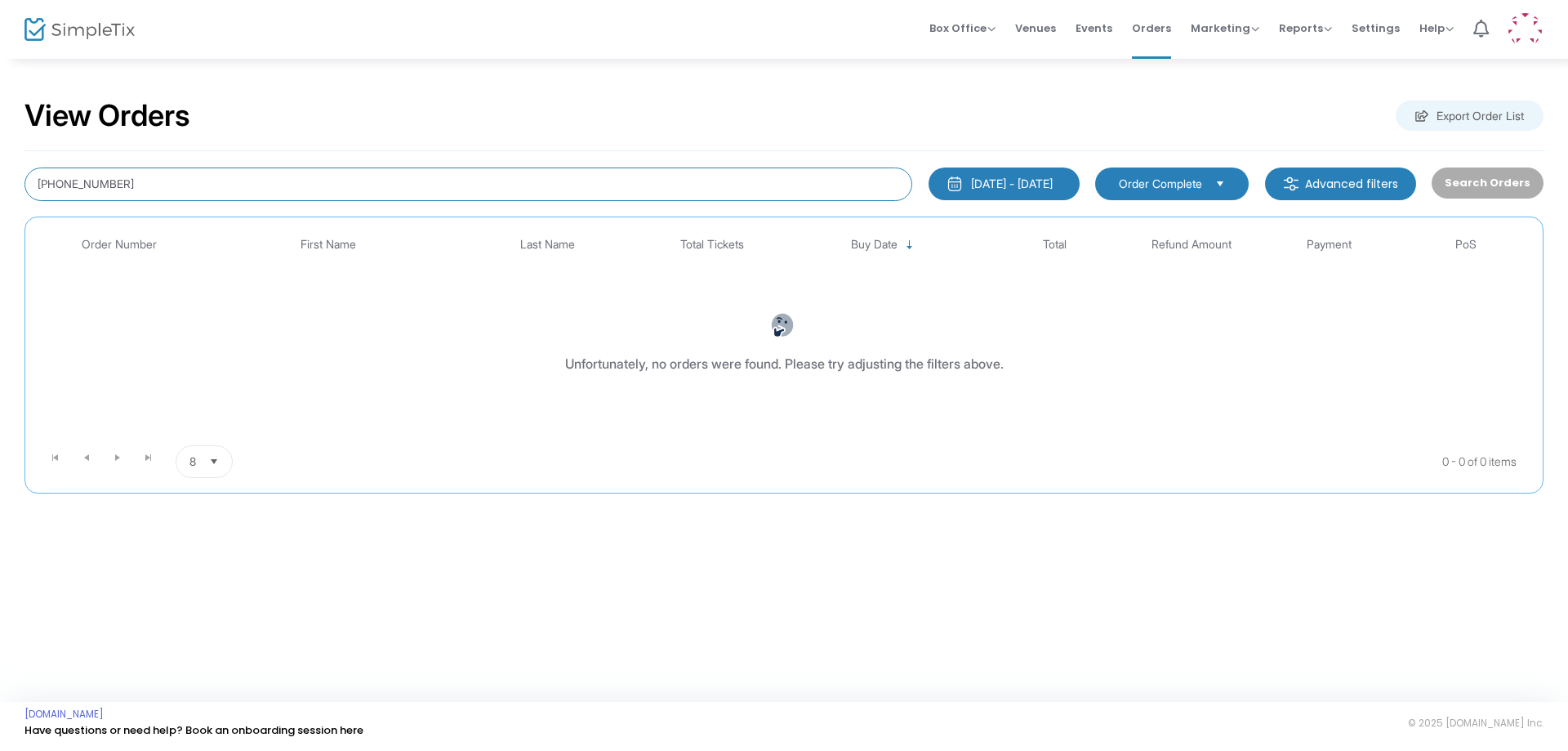
drag, startPoint x: 228, startPoint y: 175, endPoint x: 0, endPoint y: 130, distance: 232.4
click at [0, 138] on div "View Orders Export Order List [PHONE_NUMBER] [DATE] - [DATE] Last 30 Days [DATE…" at bounding box center [784, 303] width 1568 height 493
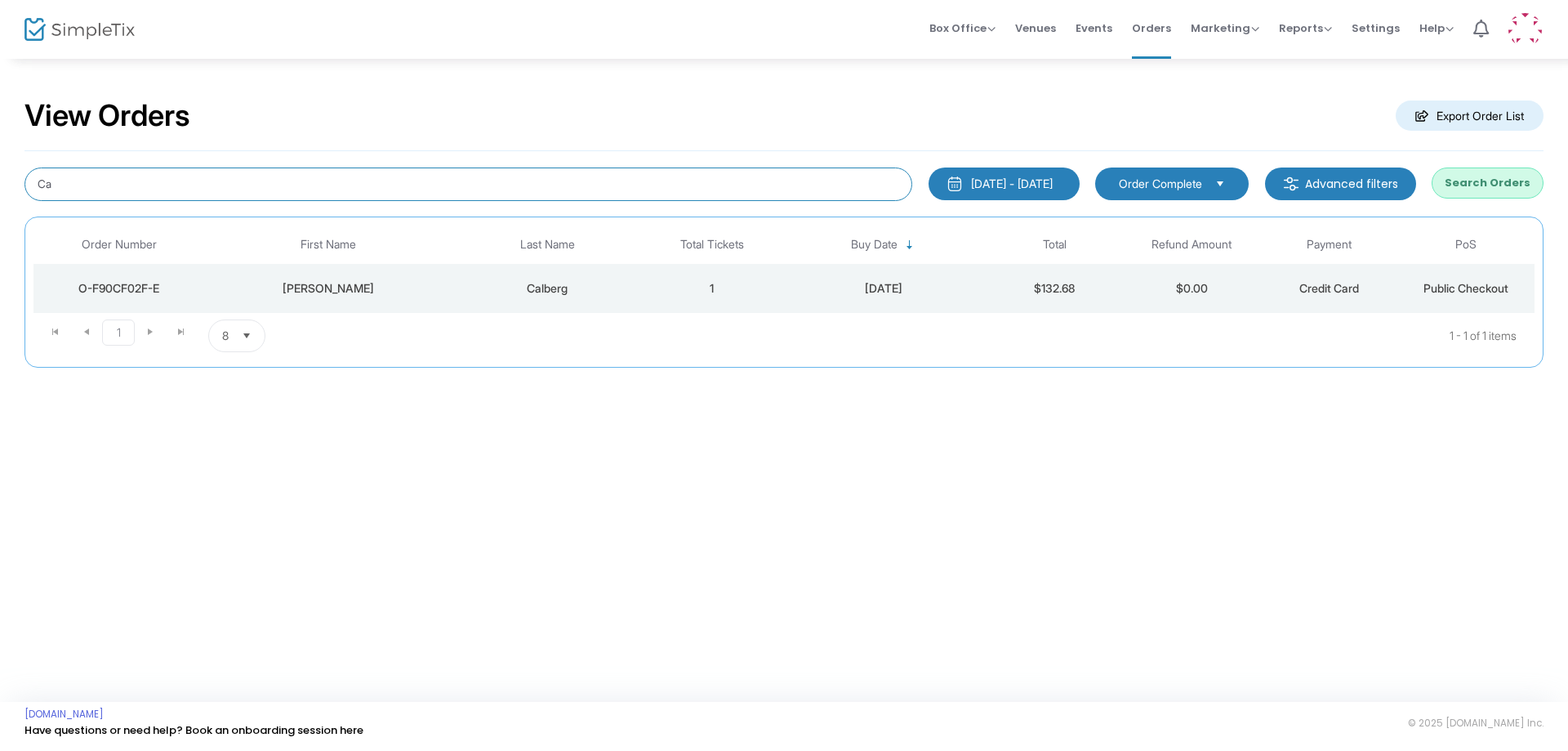
type input "C"
type input "[PERSON_NAME]"
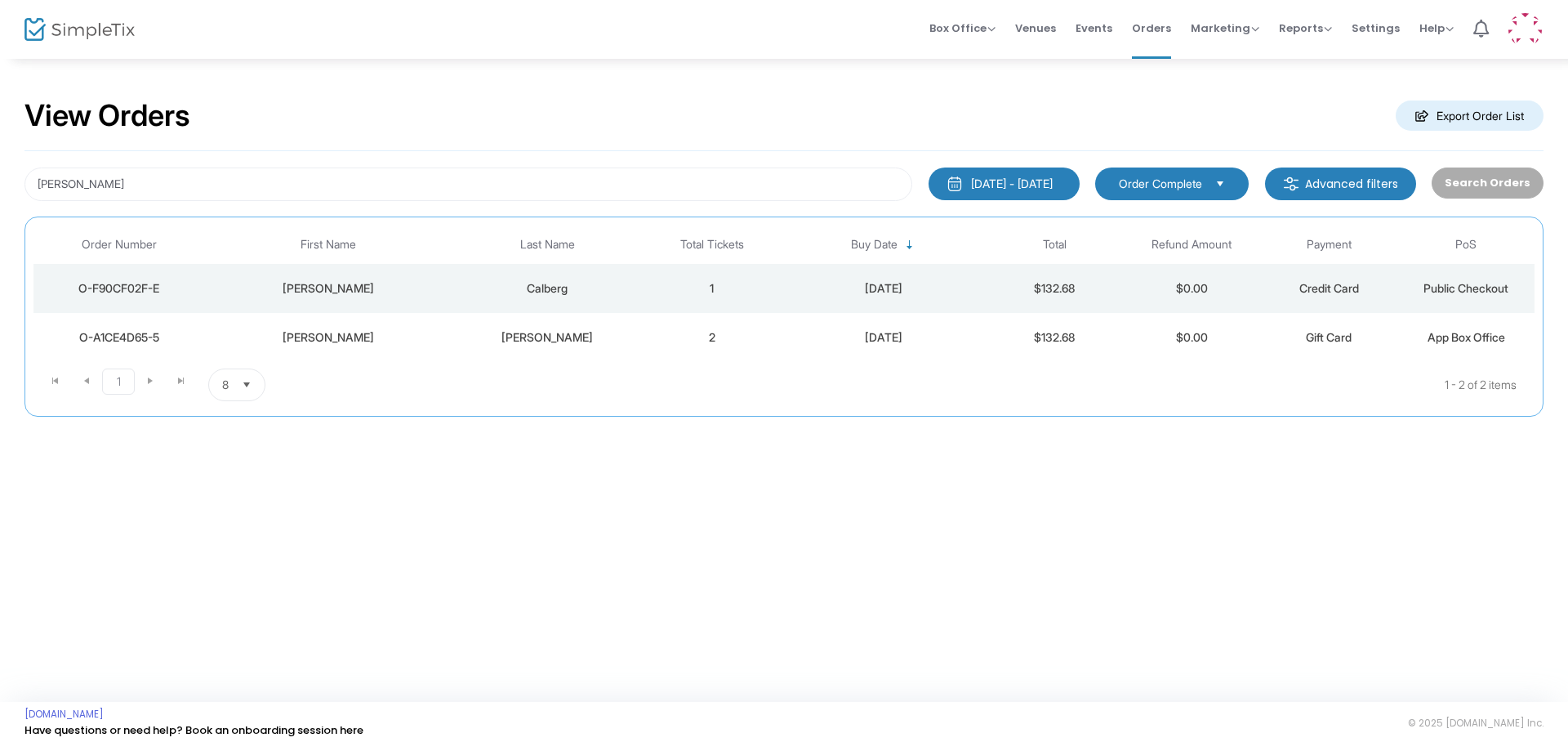
click at [987, 341] on td "$132.68" at bounding box center [1055, 337] width 137 height 49
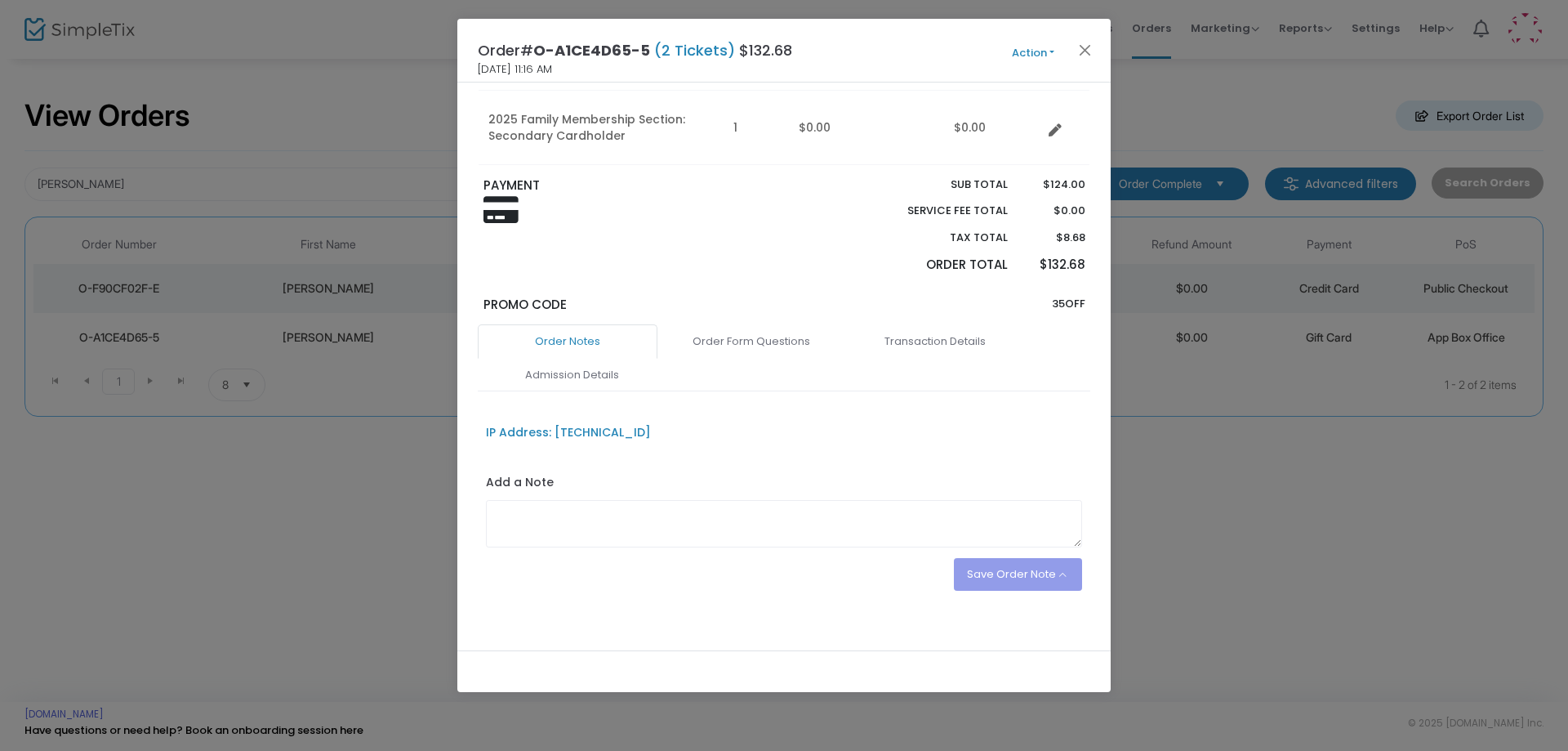
scroll to position [253, 0]
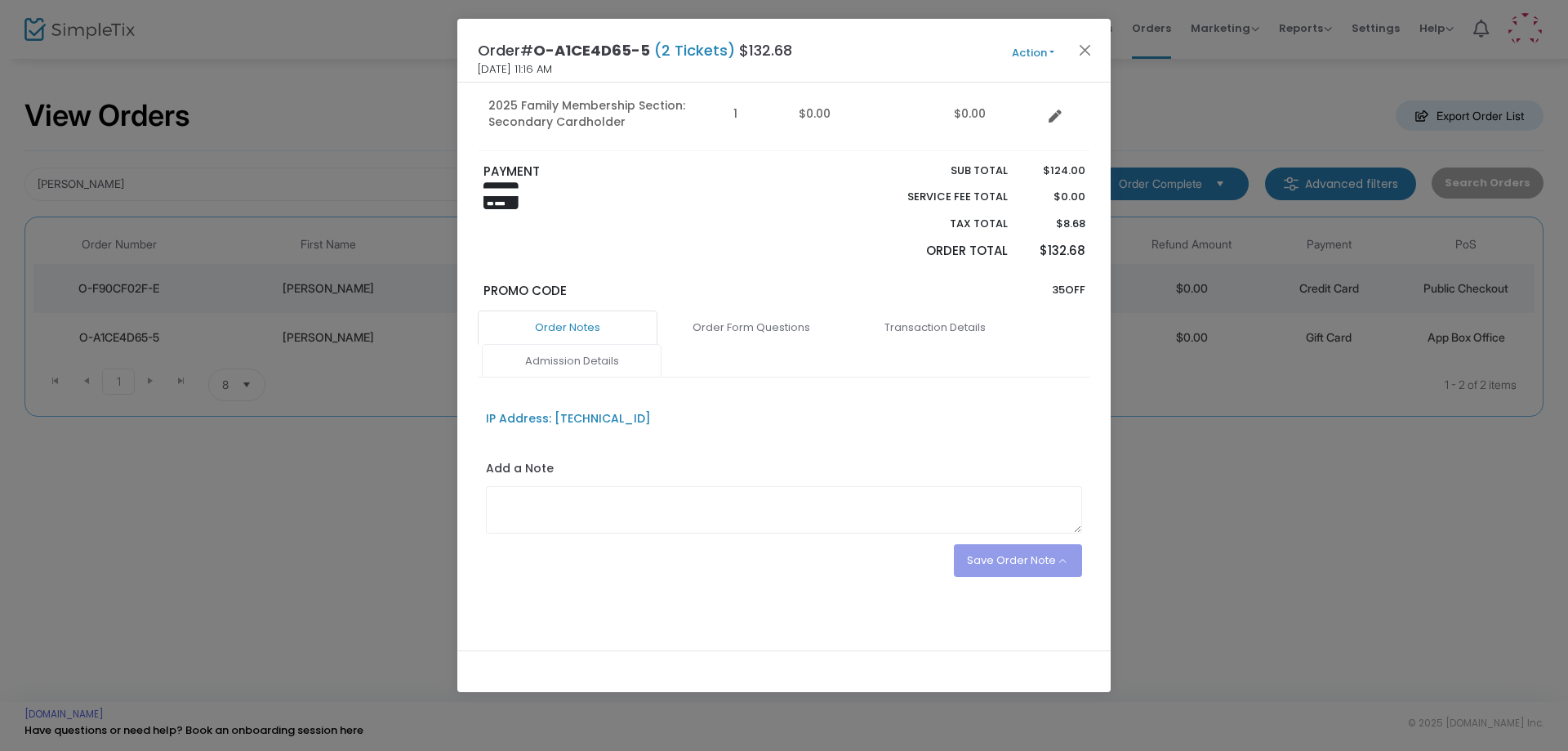
click at [587, 342] on link "Order Notes" at bounding box center [567, 327] width 180 height 34
click at [588, 364] on link "Admission Details" at bounding box center [572, 361] width 180 height 34
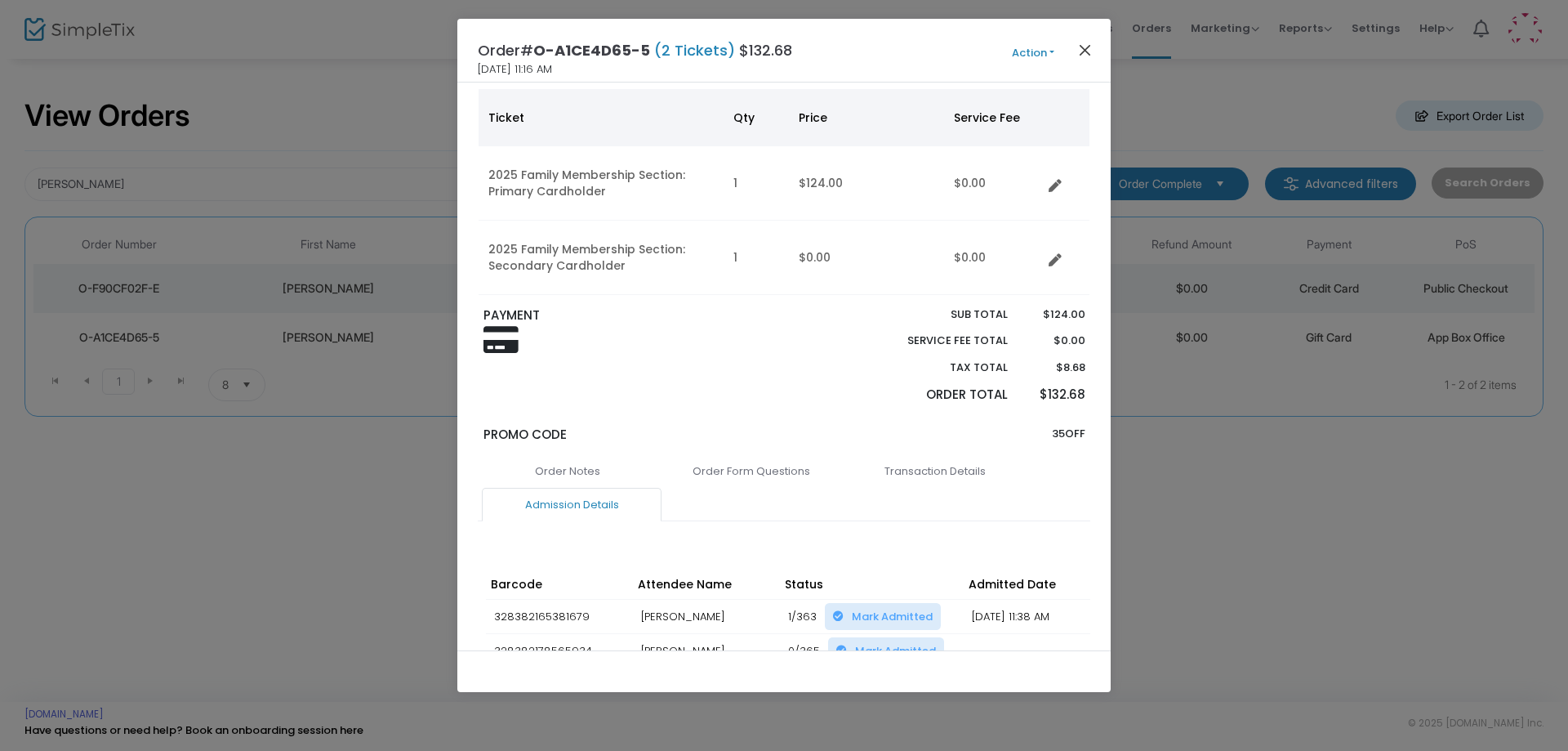
scroll to position [0, 0]
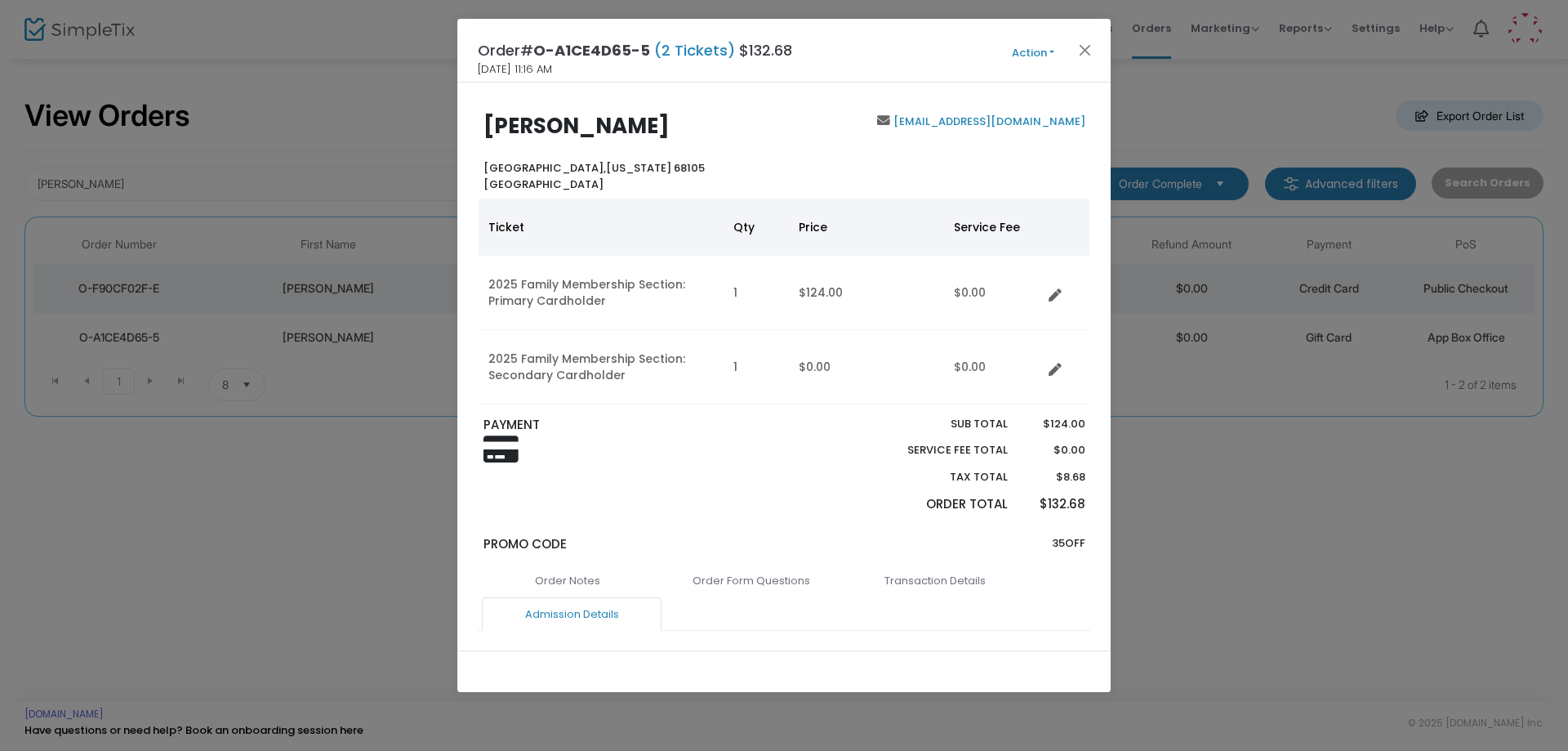
click at [1068, 36] on div "Order# O-A1CE4D65-5 (2 Tickets) $132.68 [DATE] 11:16 AM Action Mark Admitted Ed…" at bounding box center [784, 51] width 653 height 64
click at [1085, 45] on button "Close" at bounding box center [1085, 50] width 21 height 21
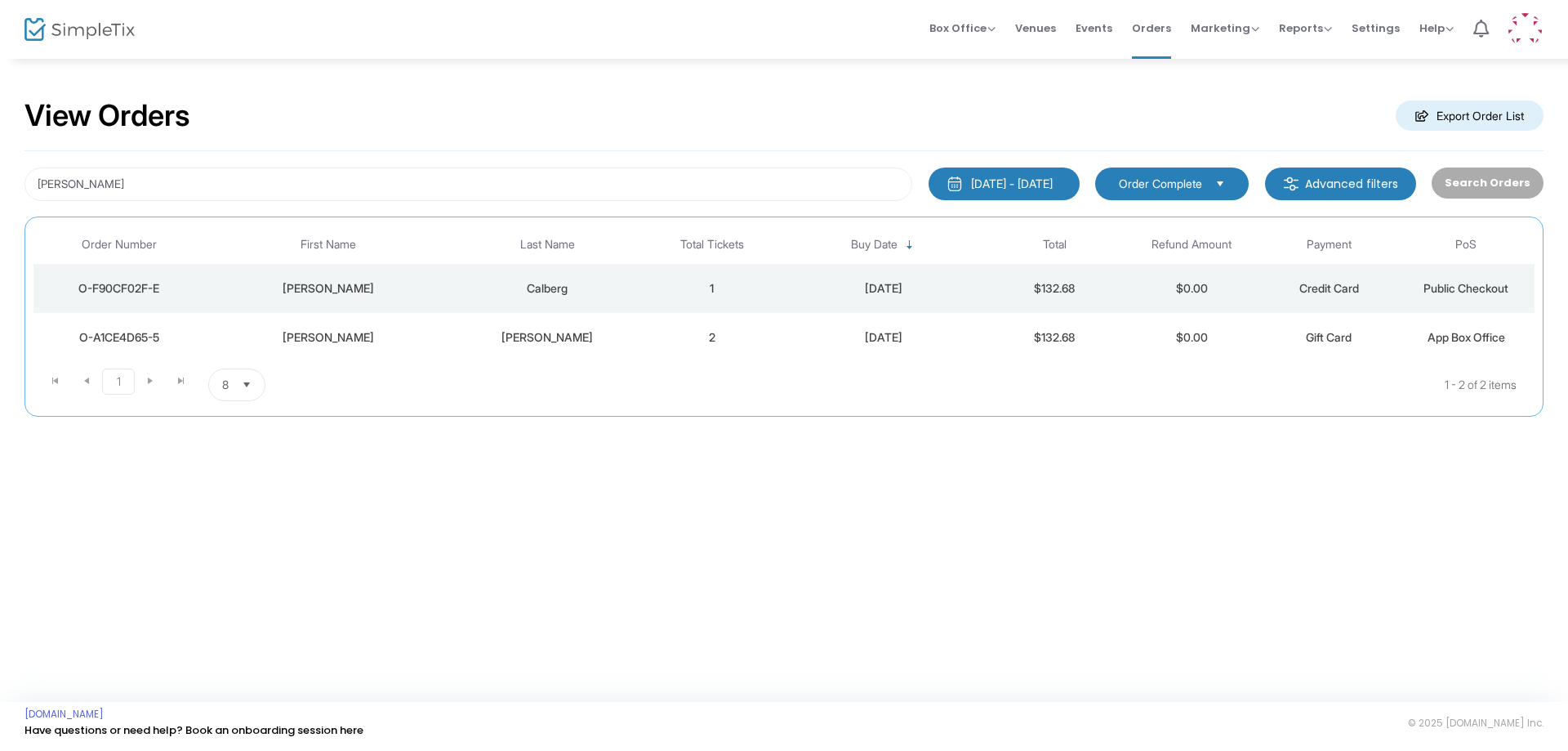
click at [592, 304] on td "Calberg" at bounding box center [547, 288] width 192 height 49
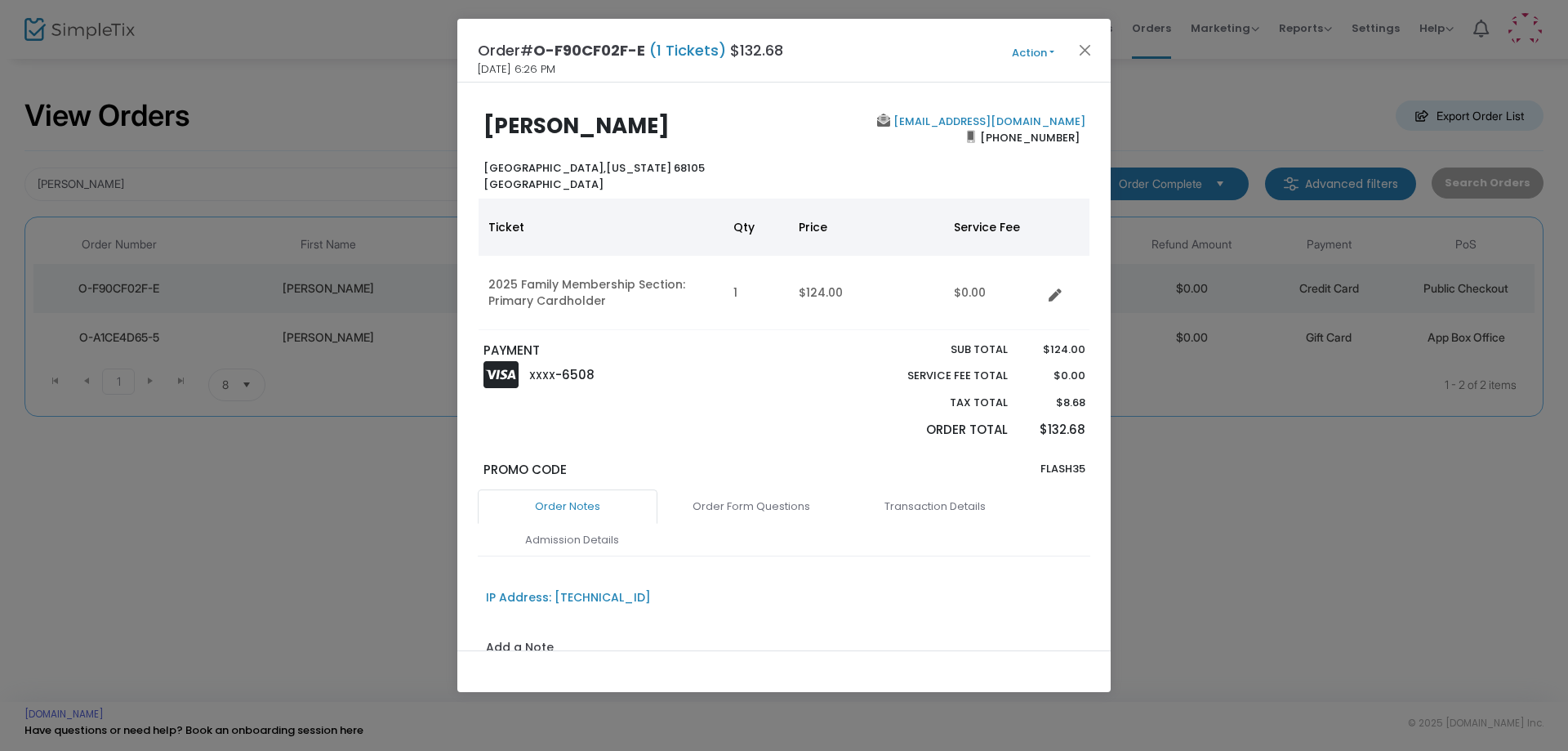
click at [1029, 53] on button "Action" at bounding box center [1033, 53] width 98 height 18
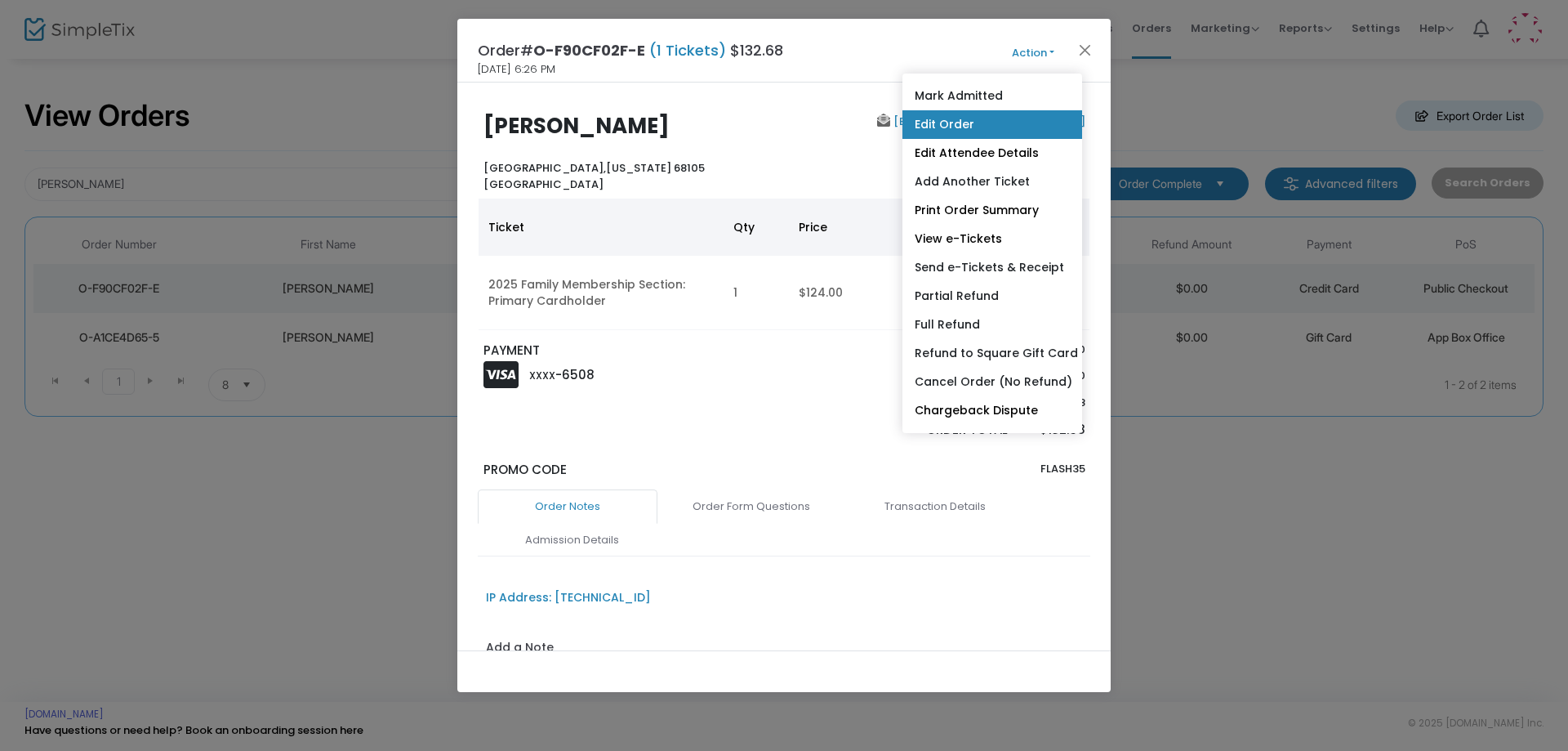
click at [947, 126] on link "Edit Order" at bounding box center [993, 124] width 180 height 29
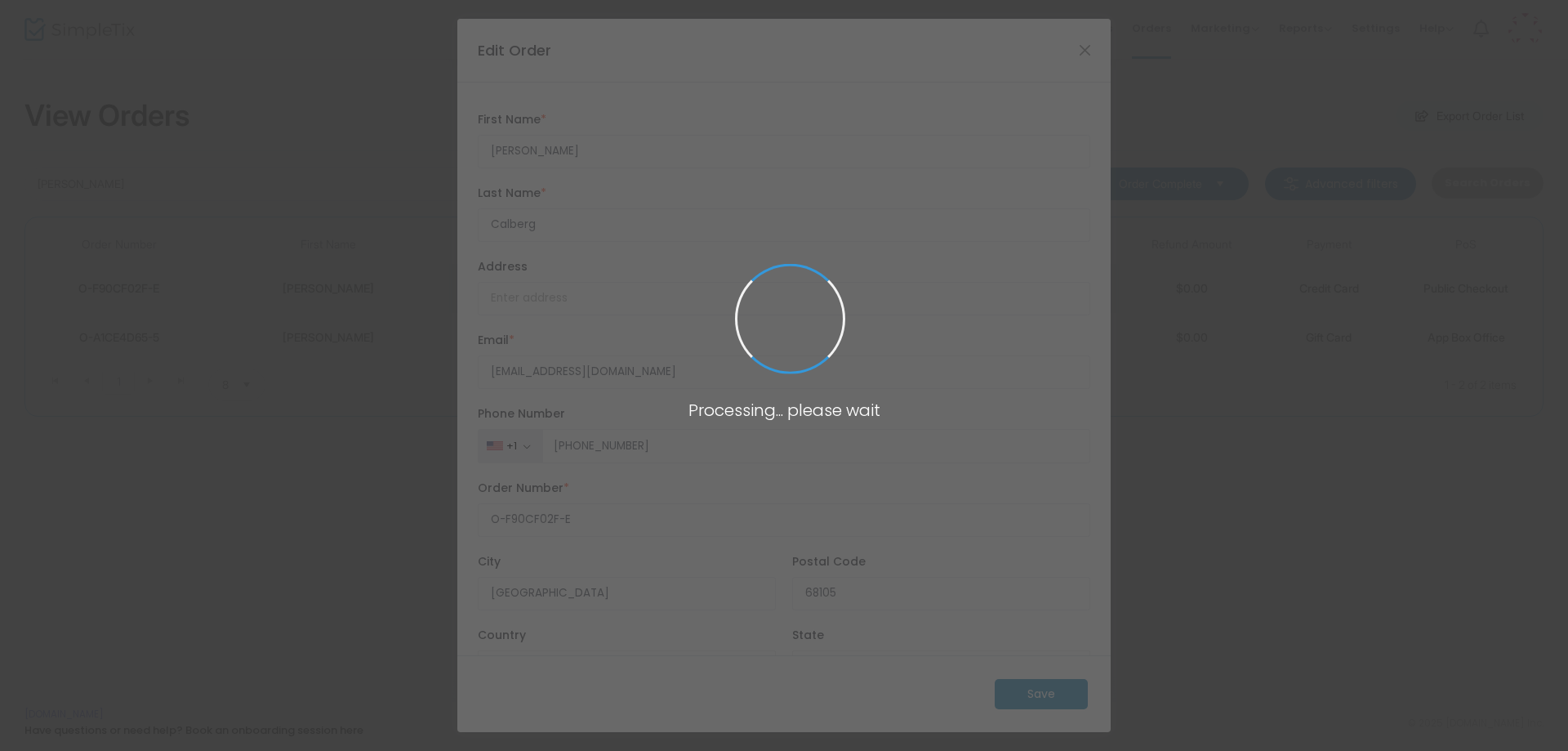
type input "[GEOGRAPHIC_DATA]"
type input "[US_STATE]"
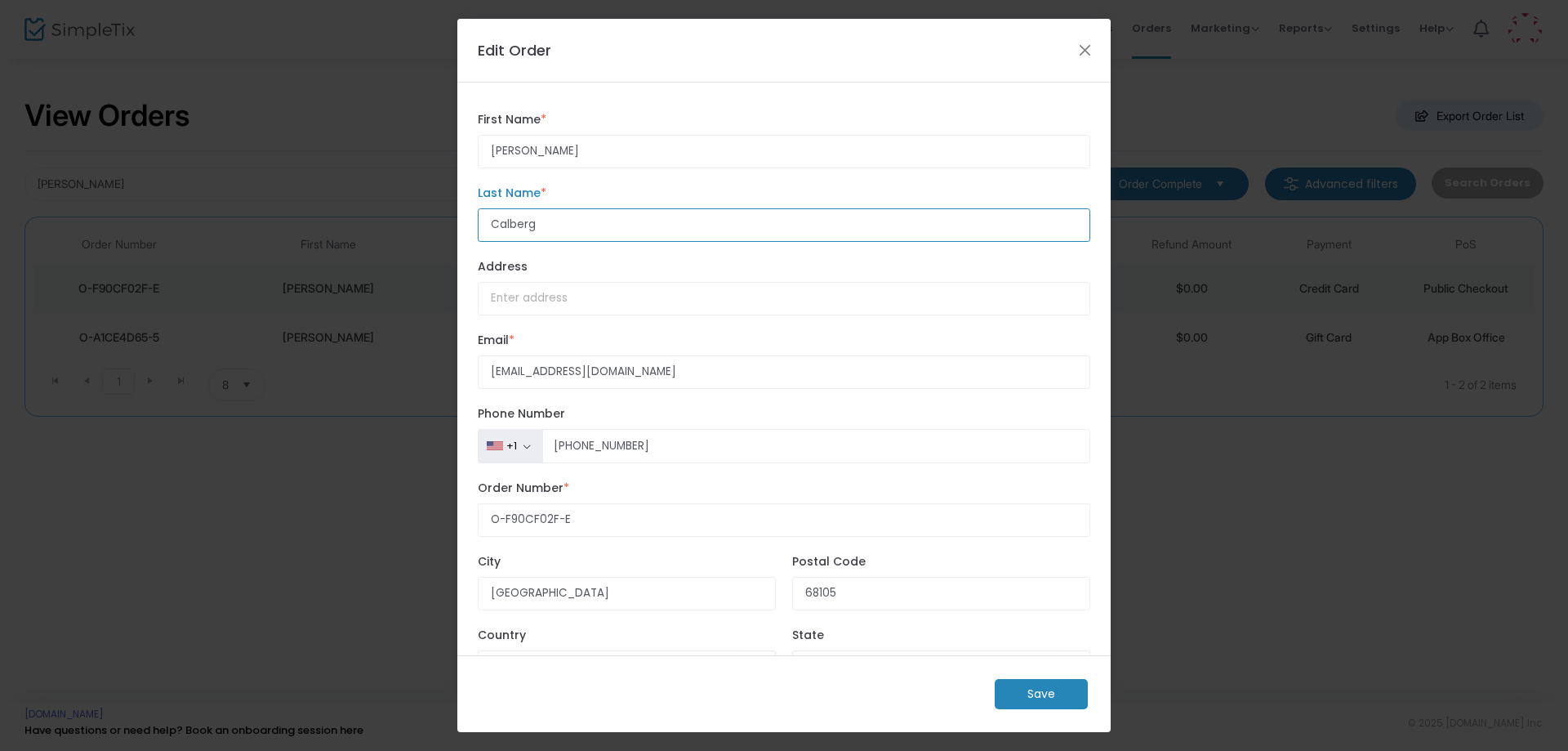
click at [510, 224] on input "Calberg" at bounding box center [784, 225] width 613 height 33
type input "[PERSON_NAME]"
click at [1025, 683] on m-button "Save" at bounding box center [1041, 693] width 93 height 31
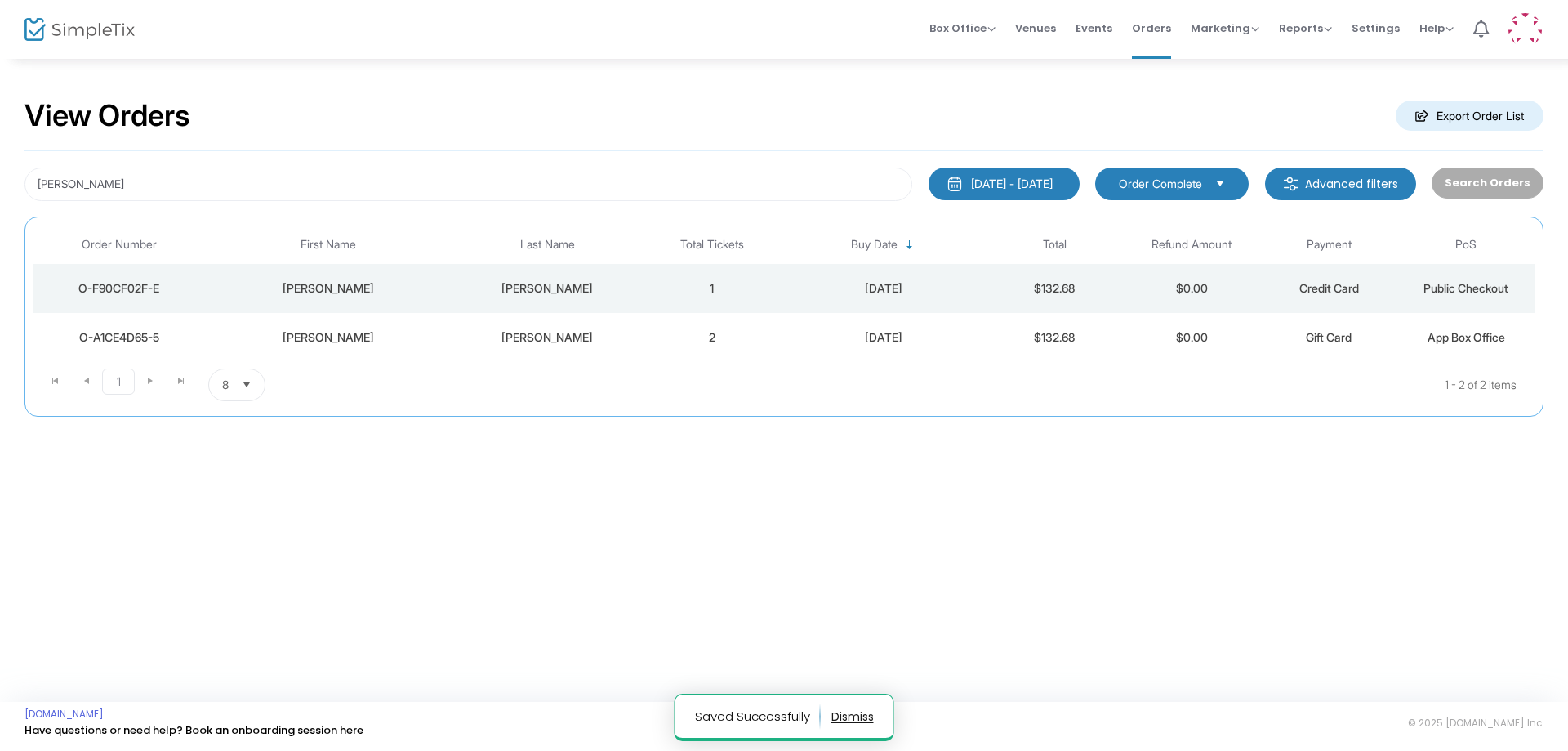
click at [933, 286] on div "[DATE]" at bounding box center [884, 288] width 197 height 17
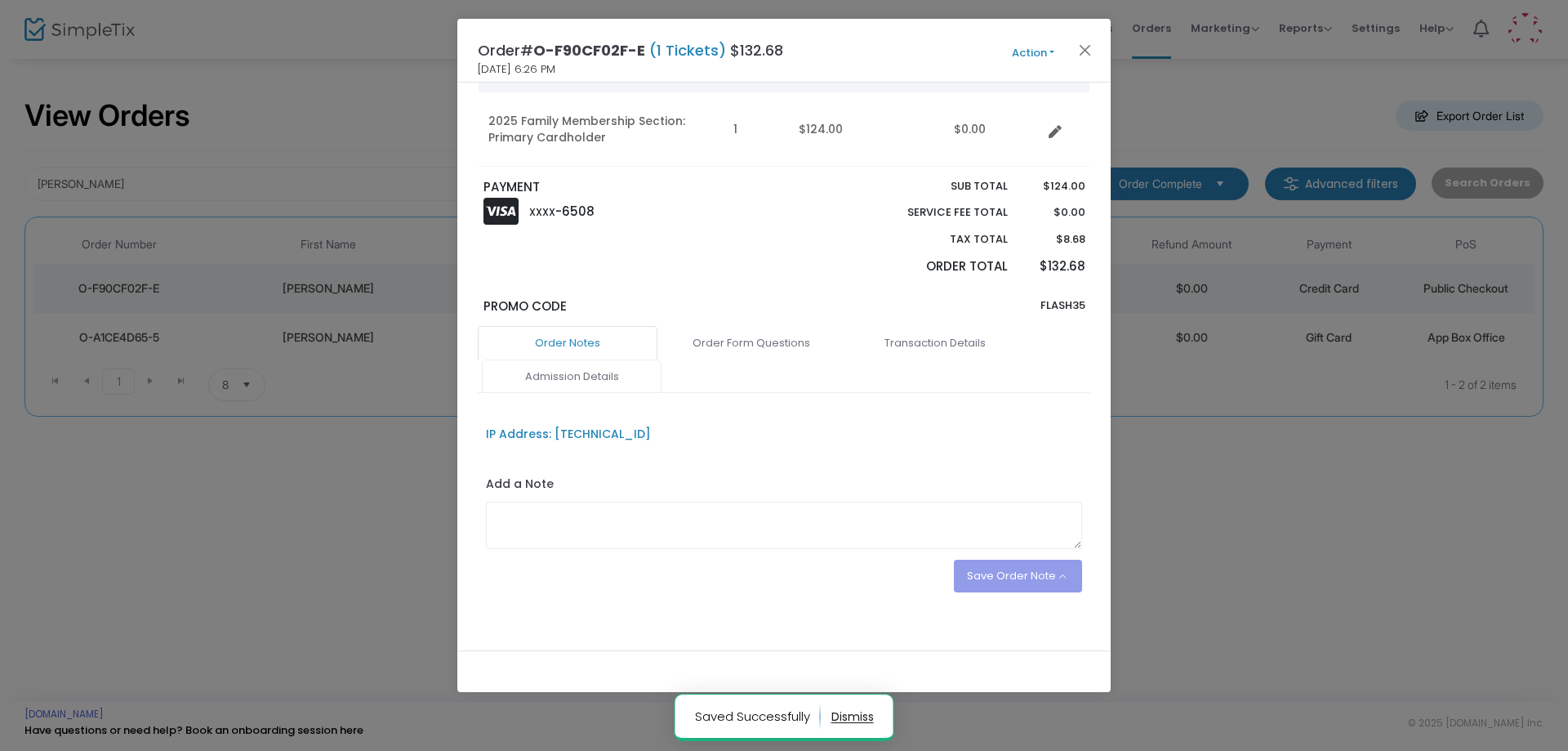
click at [572, 378] on link "Admission Details" at bounding box center [572, 376] width 180 height 34
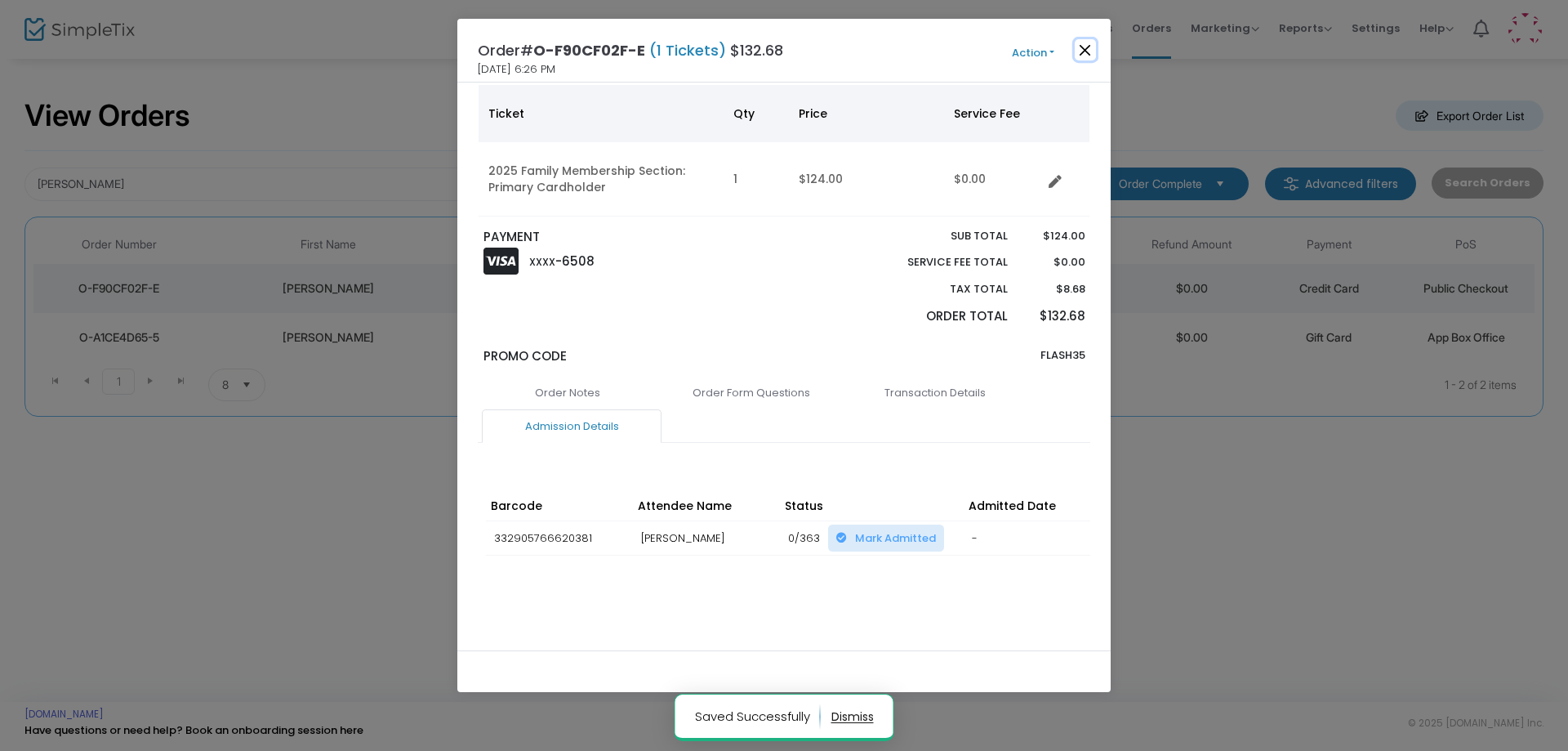
click at [1087, 43] on button "Close" at bounding box center [1085, 50] width 21 height 21
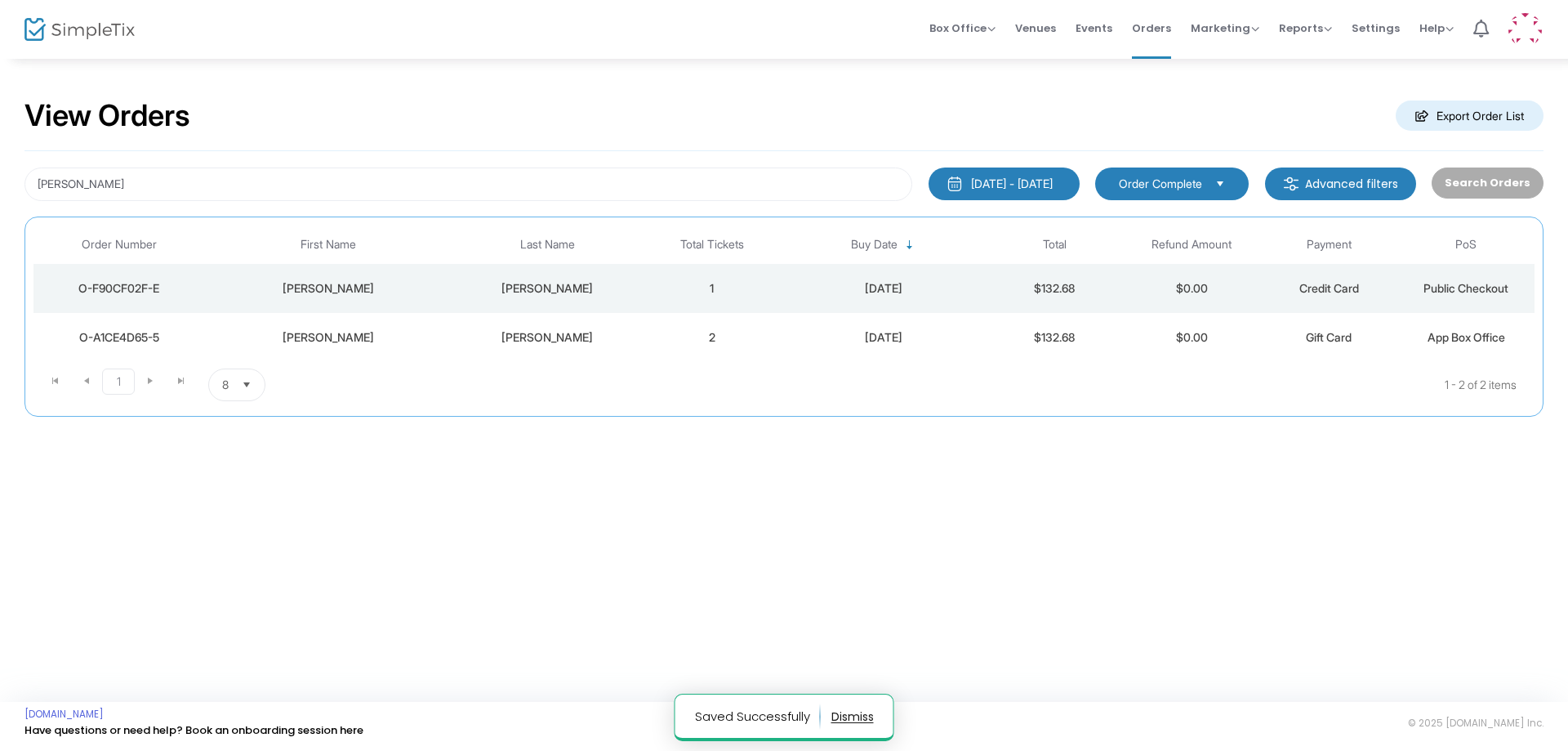
click at [795, 347] on td "[DATE]" at bounding box center [884, 337] width 206 height 49
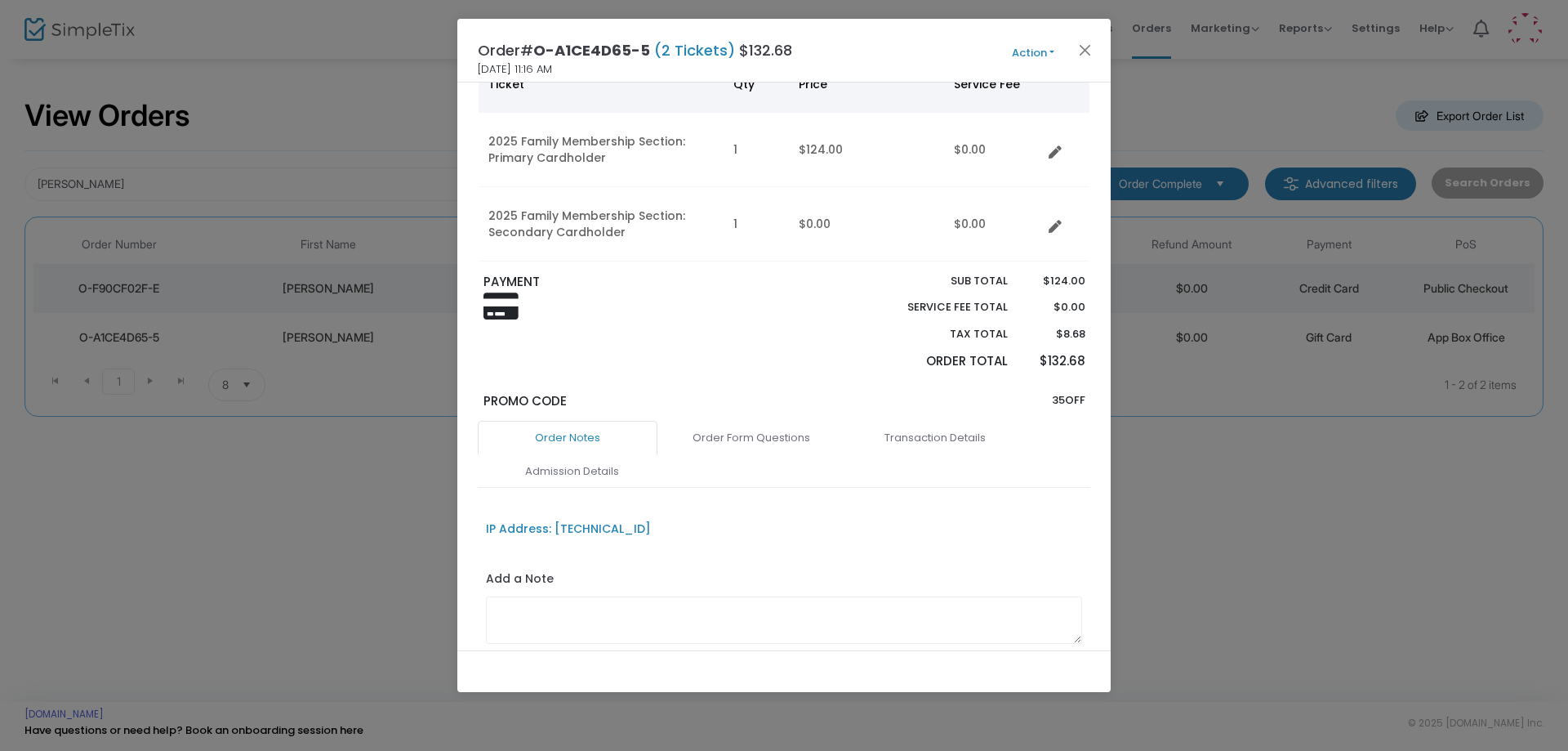
scroll to position [171, 0]
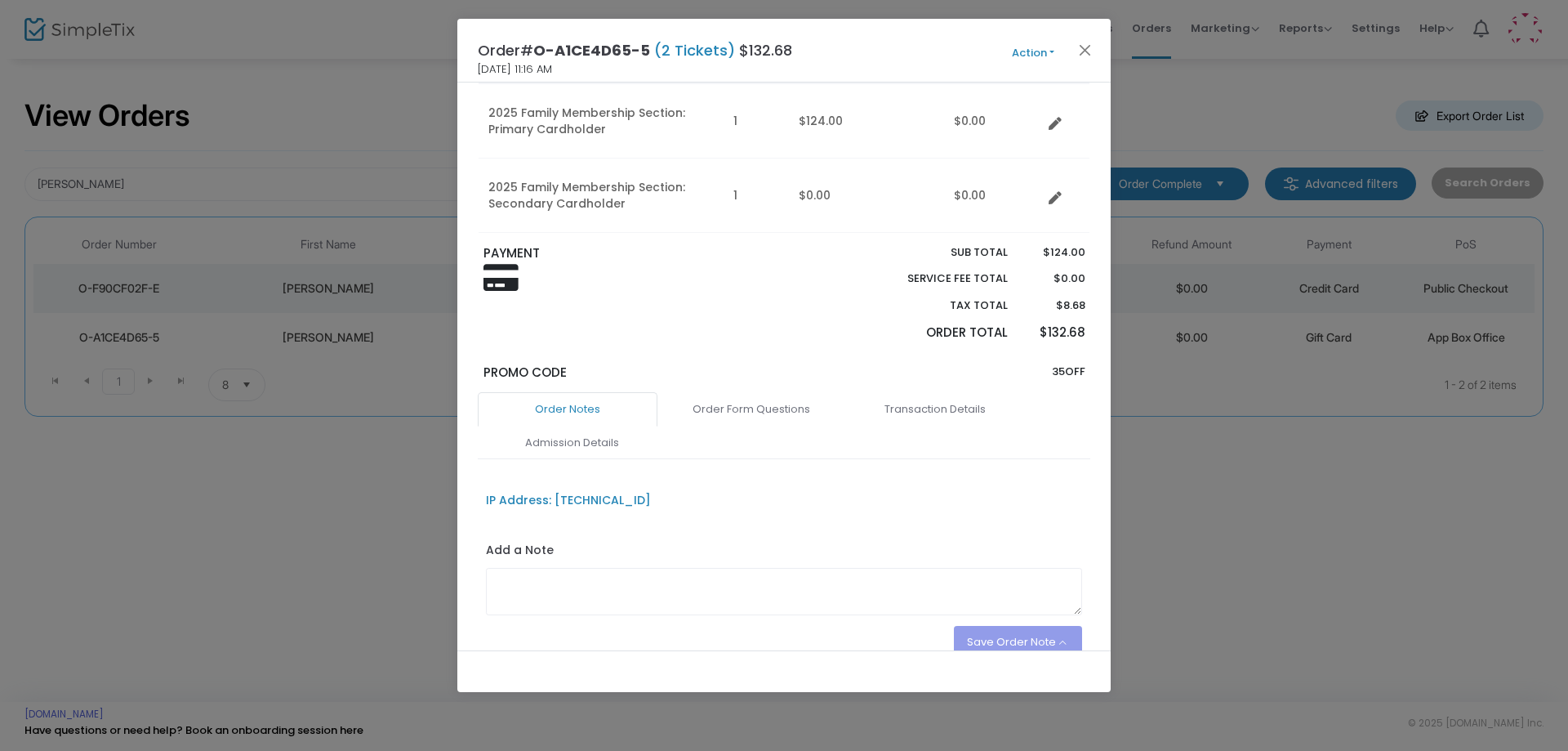
click at [575, 562] on div "Add a Note" at bounding box center [785, 578] width 597 height 73
click at [578, 580] on textarea at bounding box center [785, 591] width 597 height 47
type textarea "m"
click at [598, 447] on link "Admission Details" at bounding box center [572, 442] width 180 height 34
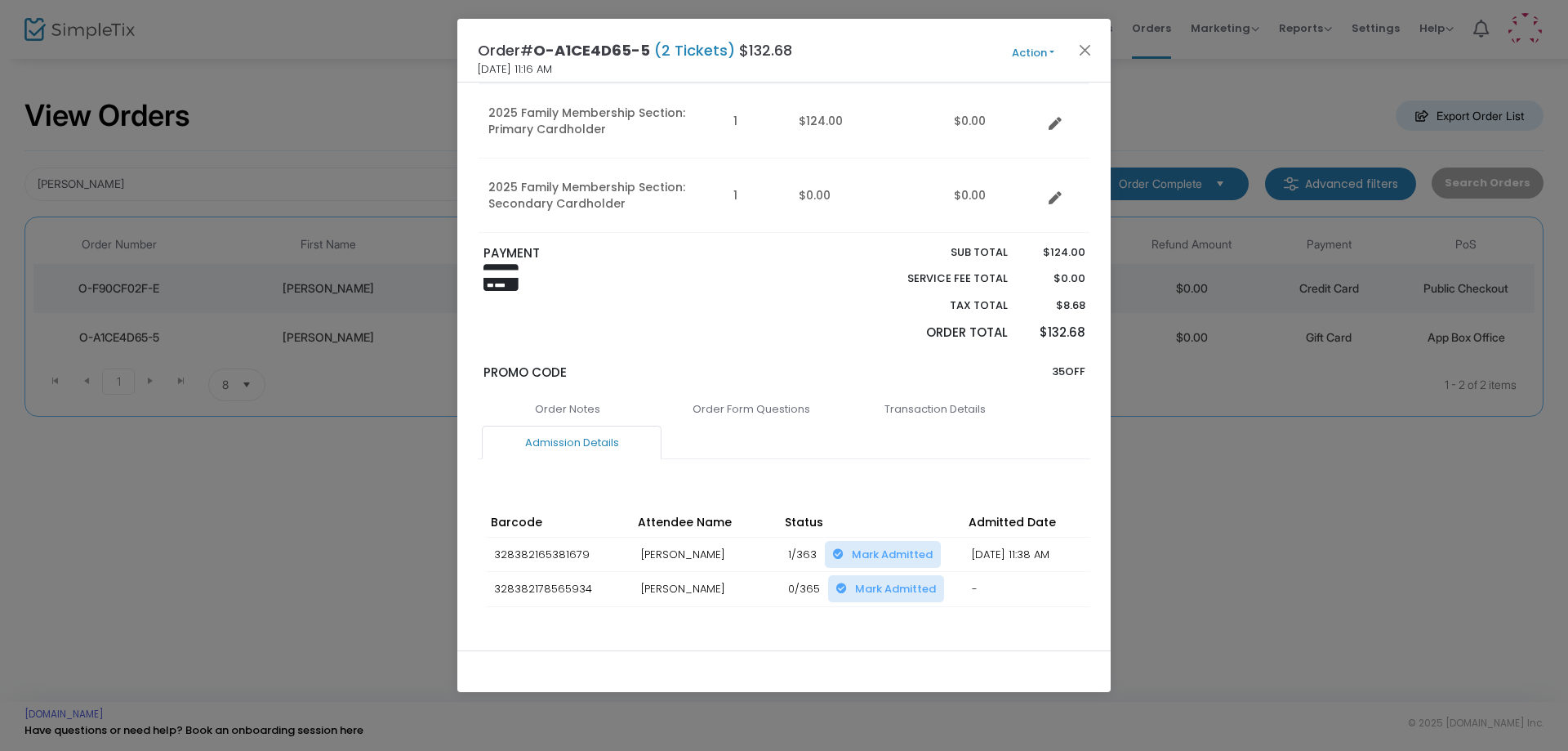
scroll to position [0, 348]
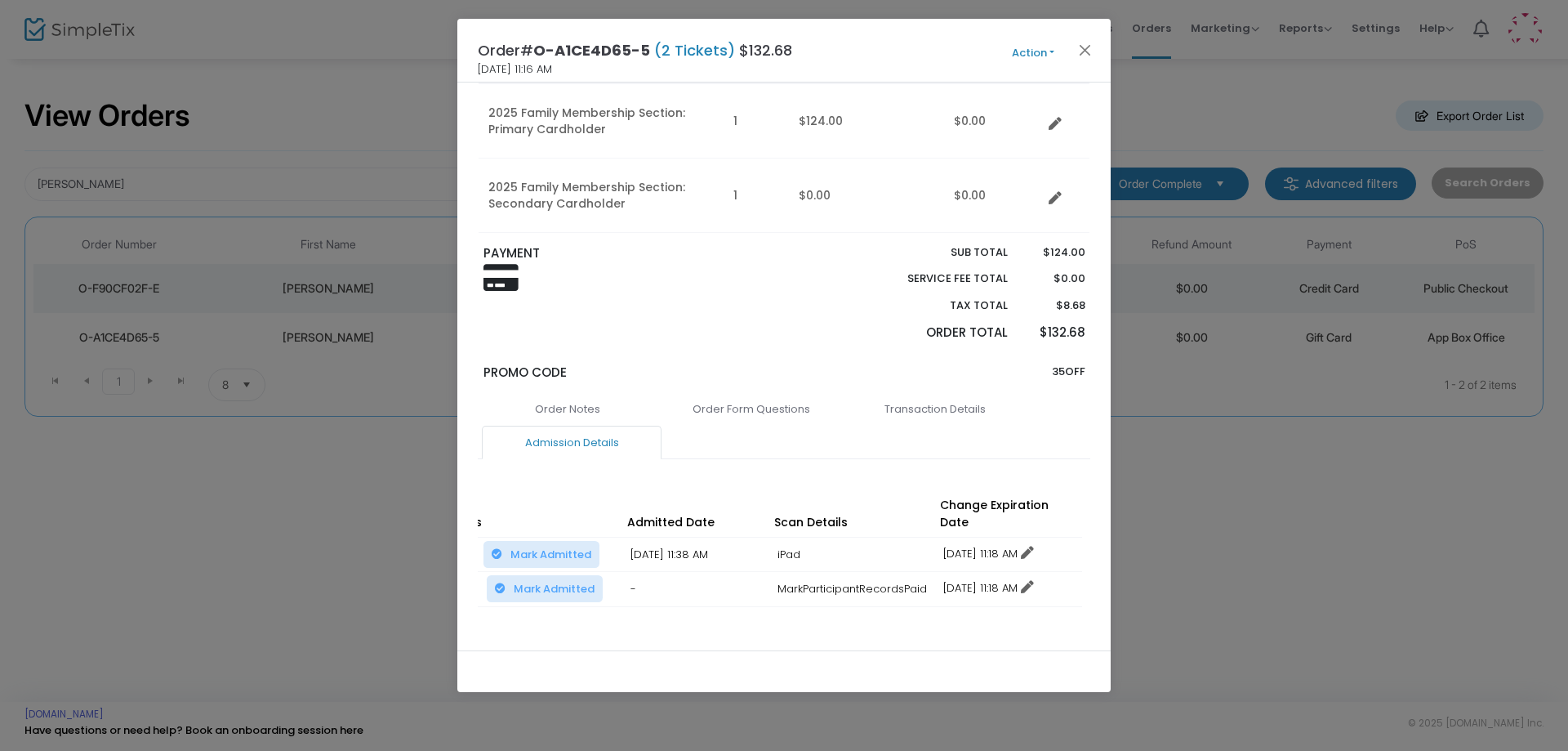
click at [1034, 546] on link "[DATE] 11:18 AM" at bounding box center [988, 554] width 91 height 16
click at [806, 615] on div "Barcode Attendee Name Status Admitted Date Scan Details Change Expiration Date …" at bounding box center [784, 574] width 613 height 164
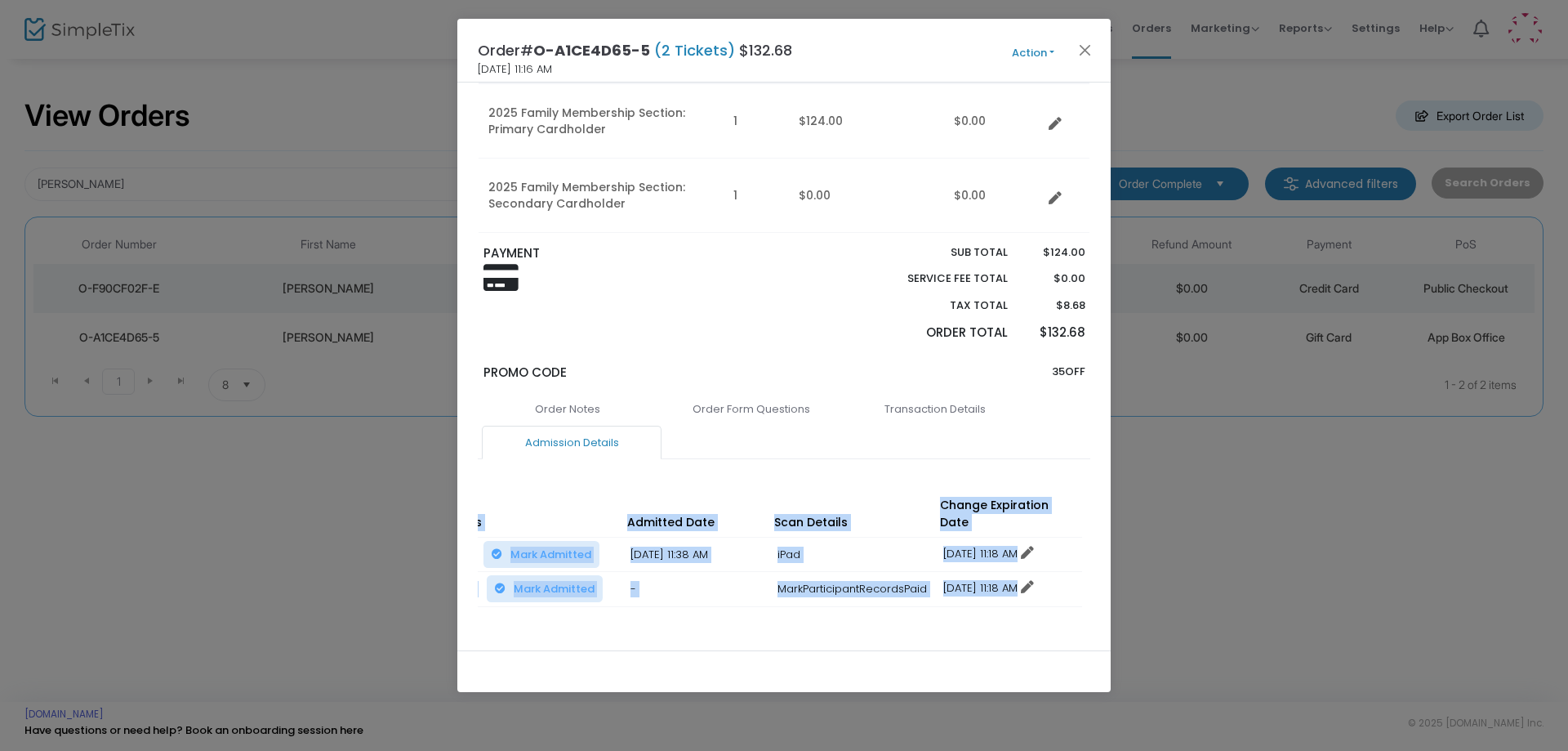
drag, startPoint x: 724, startPoint y: 638, endPoint x: 523, endPoint y: 644, distance: 201.1
click at [524, 651] on div "Order# O-A1CE4D65-5 (2 Tickets) $132.68 [DATE] 11:16 AM Action Mark Admitted Ed…" at bounding box center [784, 355] width 653 height 673
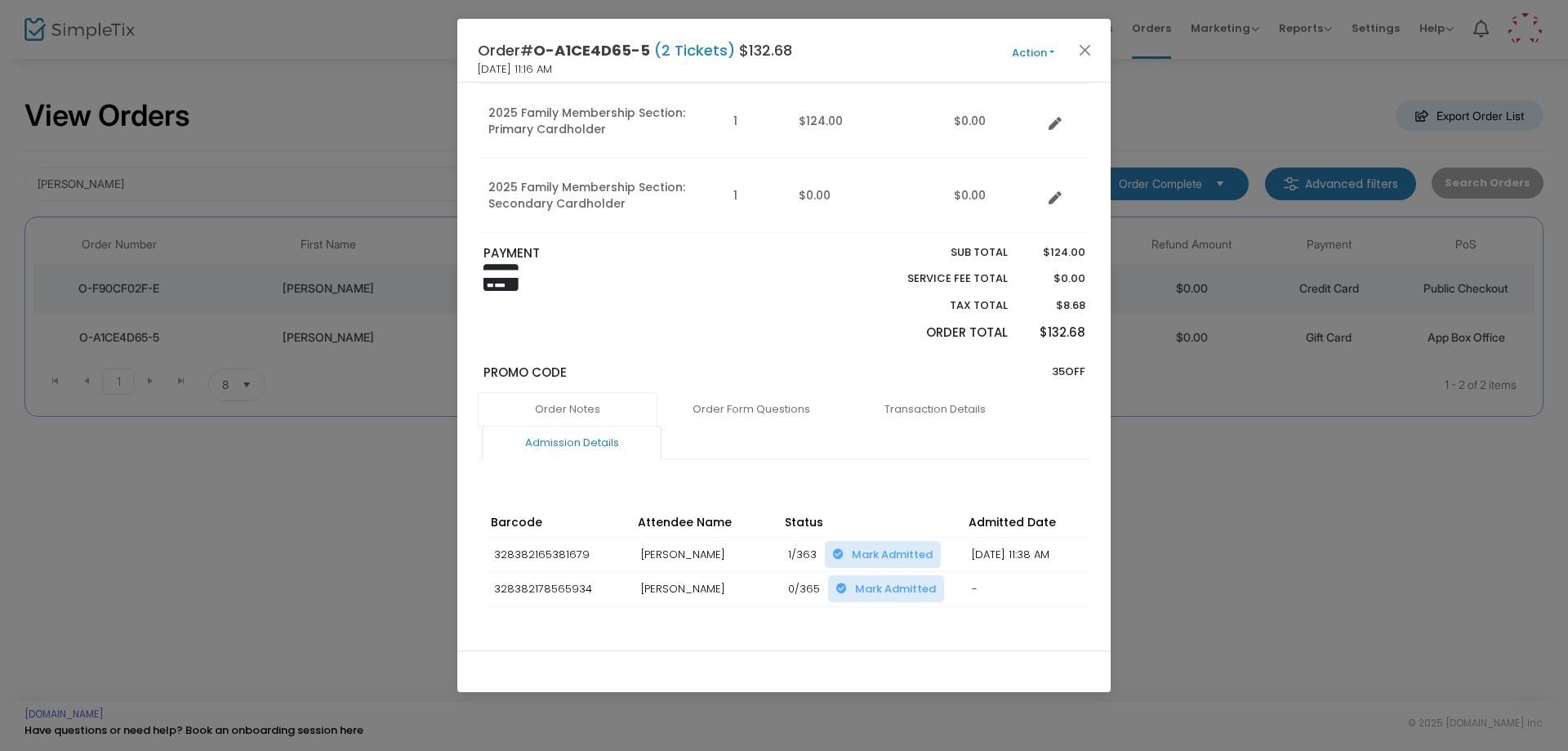
click at [607, 407] on link "Order Notes" at bounding box center [567, 409] width 180 height 34
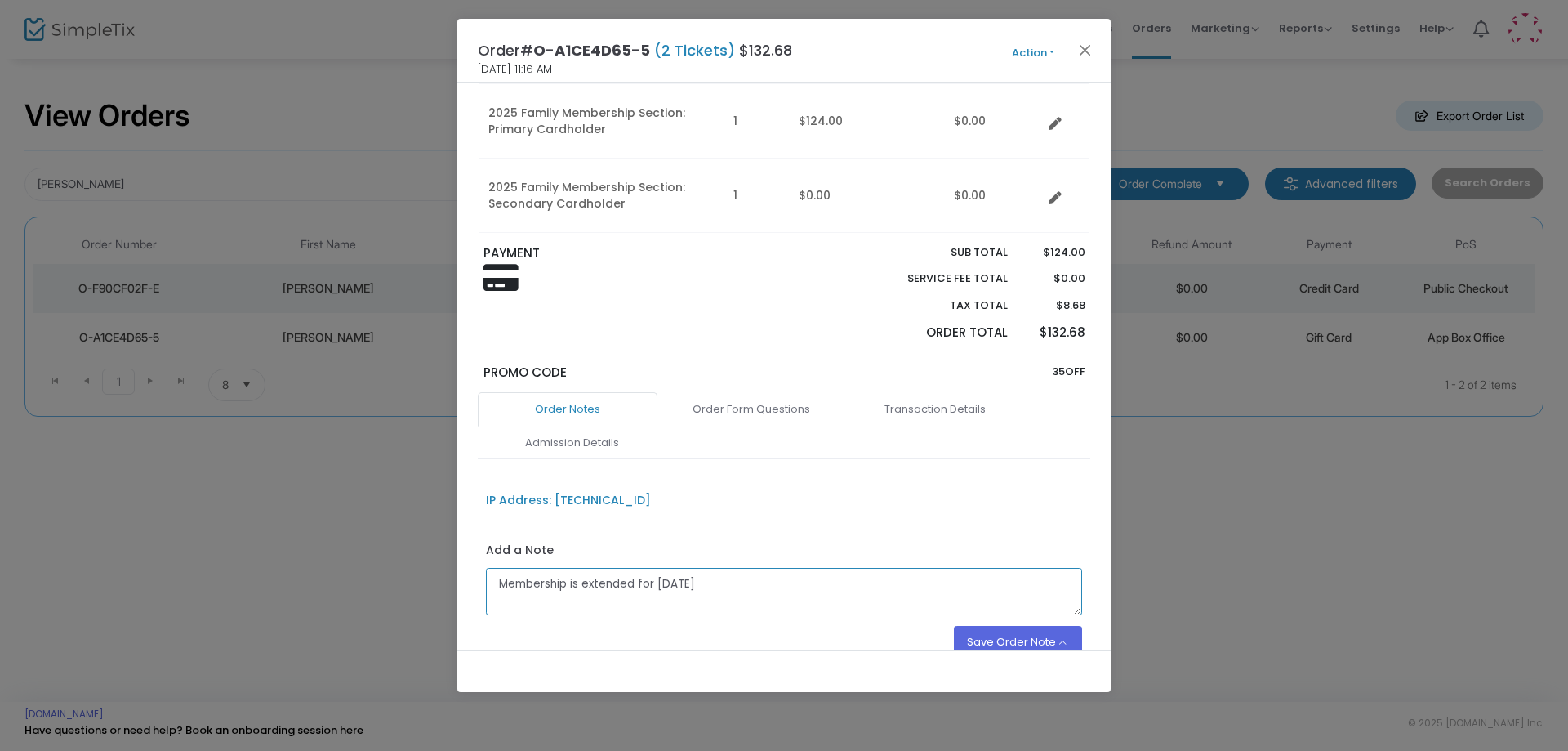
click at [725, 575] on textarea "Membership is extended for [DATE]" at bounding box center [785, 591] width 597 height 47
type textarea "Membership is extended for [DATE] - Bought one during the flash sale - LT"
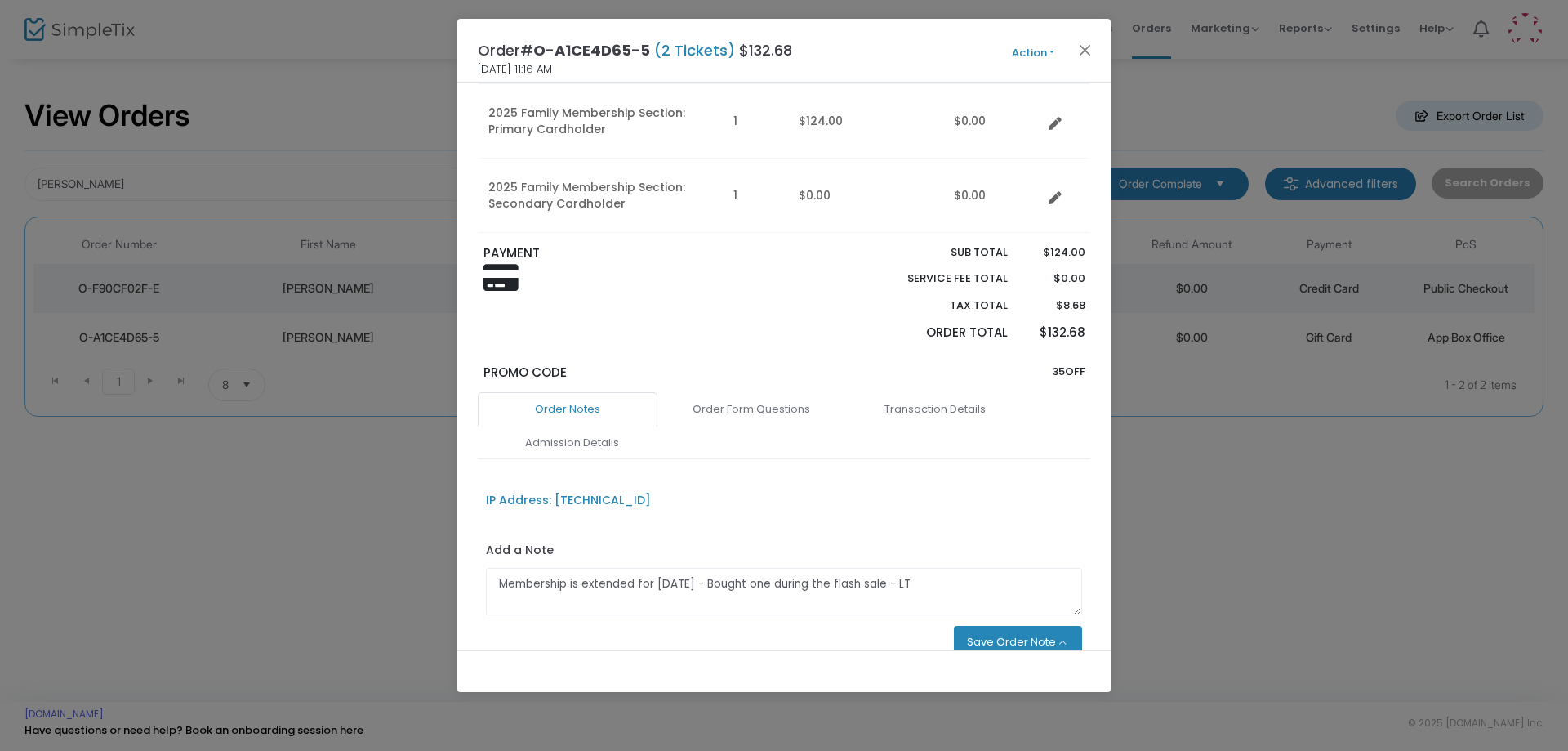
click at [1042, 639] on button "Save Order Note" at bounding box center [1018, 641] width 129 height 32
click at [920, 600] on li "Save as an order note" at bounding box center [1000, 604] width 163 height 31
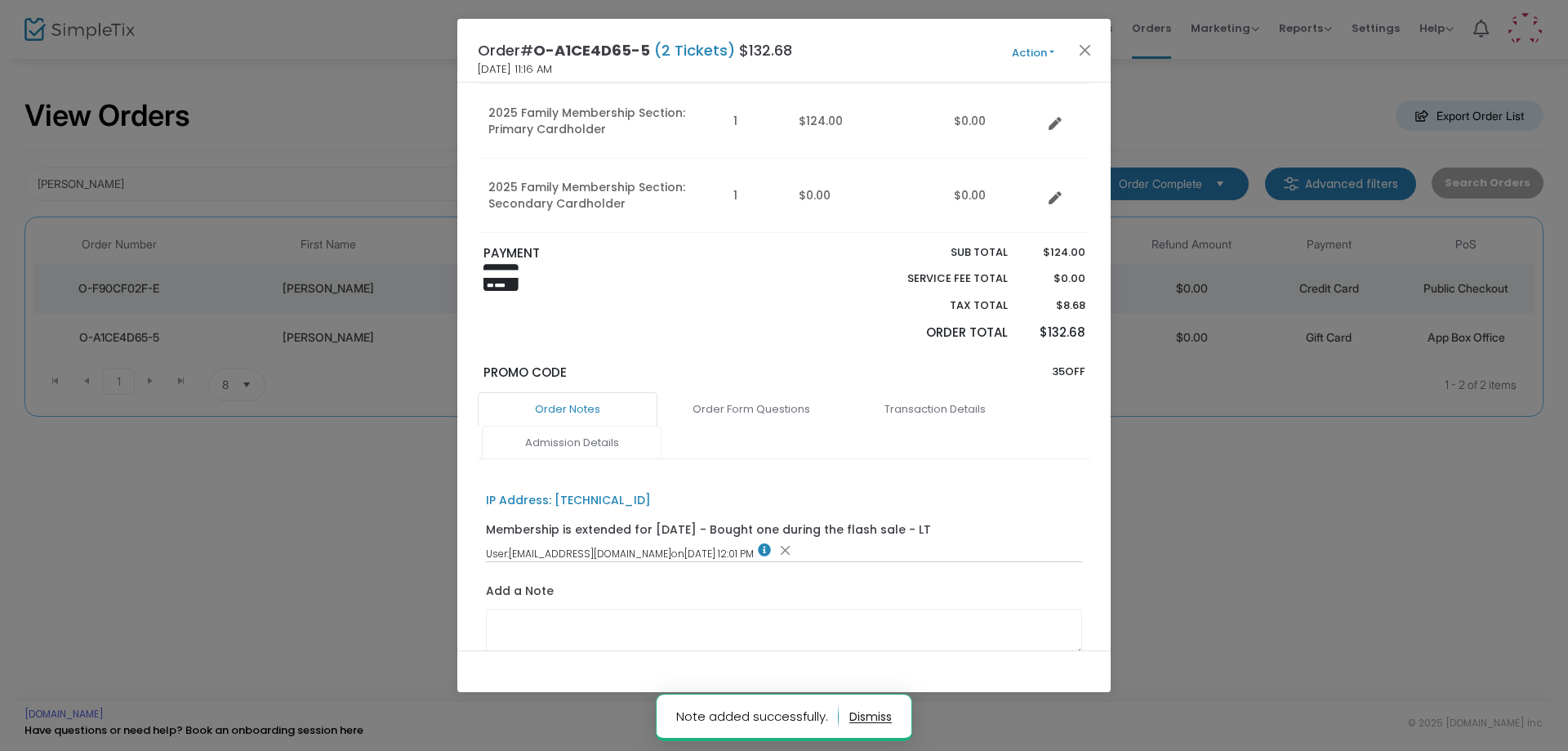
click at [560, 434] on link "Admission Details" at bounding box center [572, 442] width 180 height 34
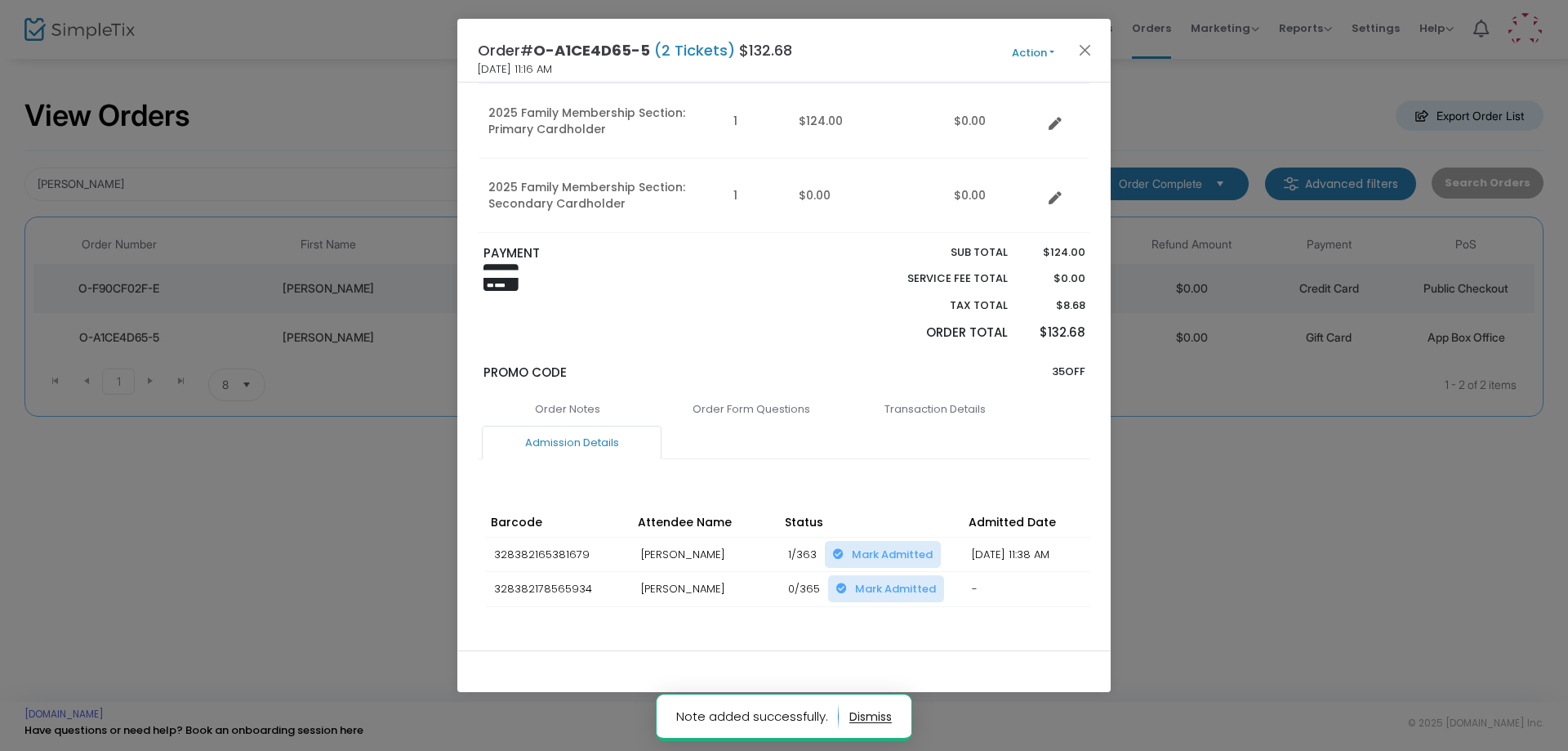
scroll to position [0, 348]
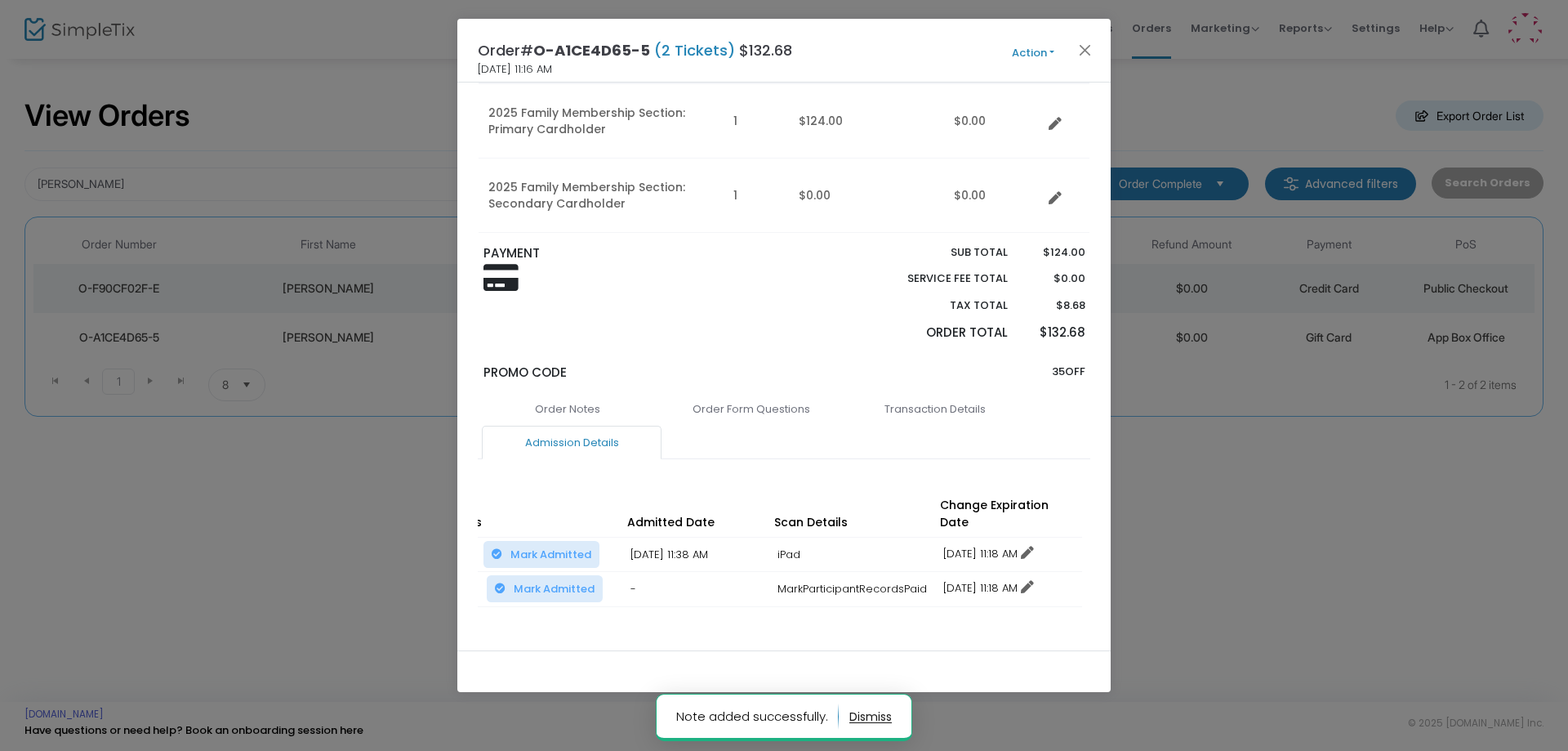
click at [1034, 547] on icon at bounding box center [1027, 553] width 13 height 13
click at [1023, 596] on li "Change expiration date" at bounding box center [1009, 597] width 152 height 31
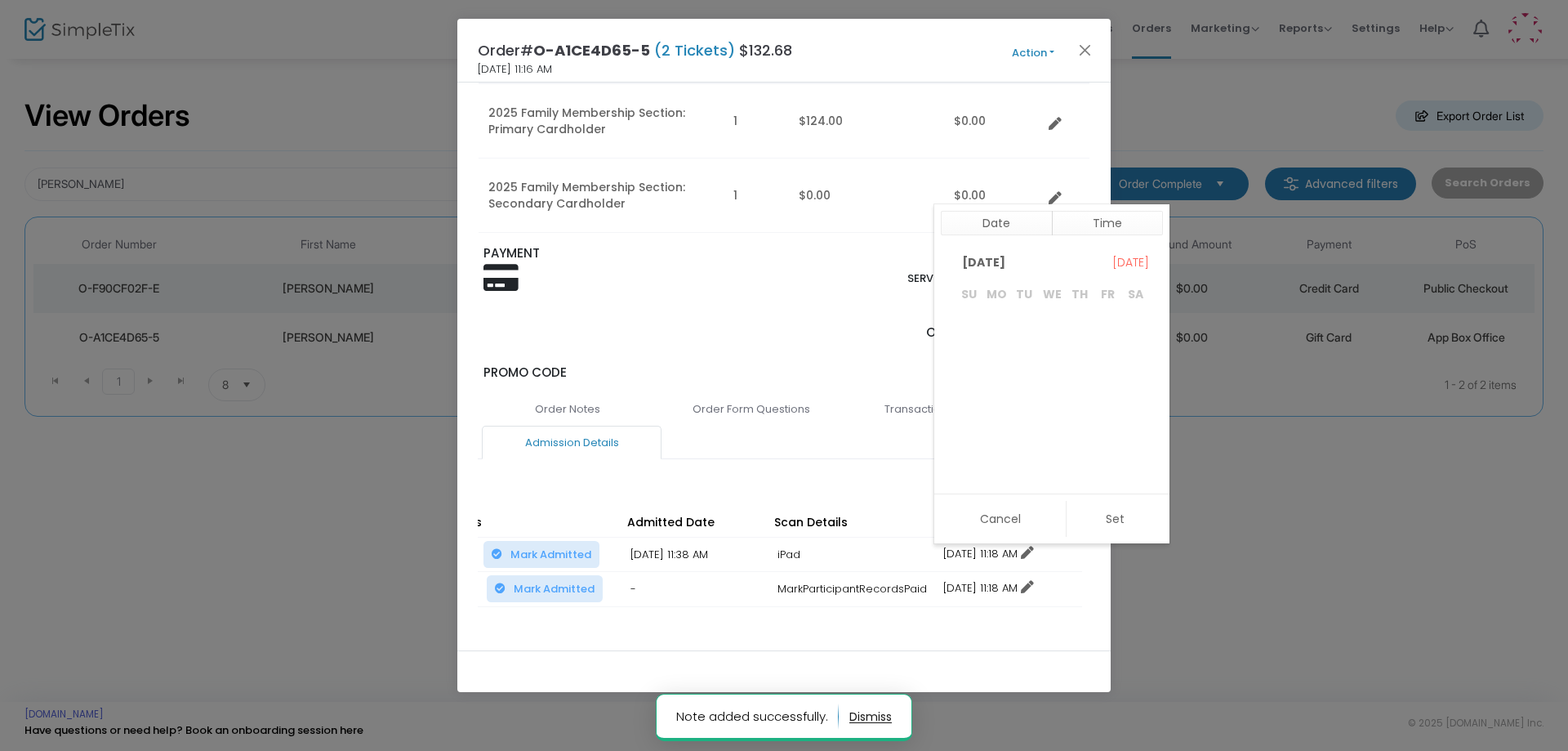
scroll to position [24, 0]
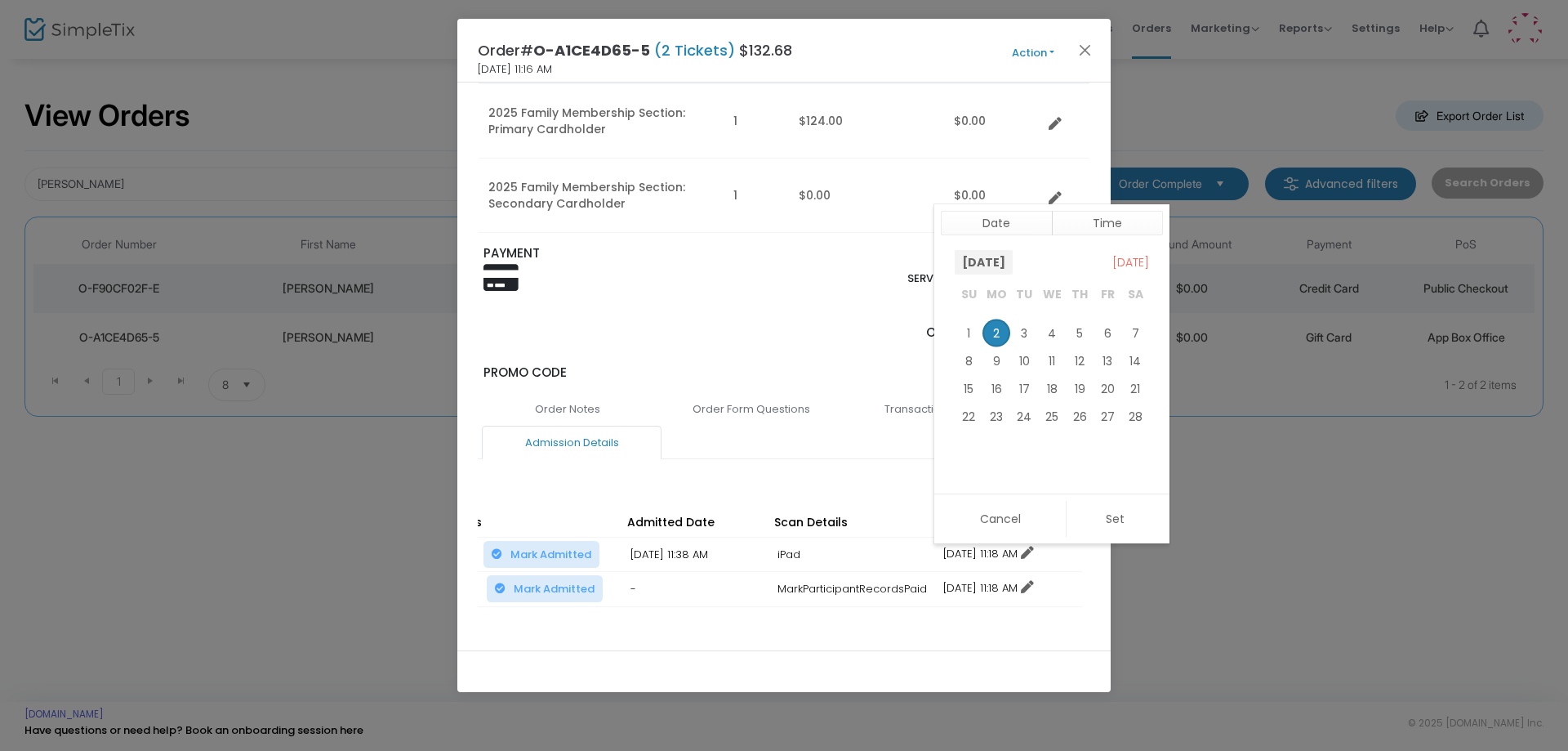
click at [1013, 265] on span "[DATE]" at bounding box center [983, 262] width 58 height 24
click at [1010, 469] on span "Feb" at bounding box center [1013, 467] width 39 height 39
click at [1029, 338] on span "2" at bounding box center [1024, 334] width 28 height 28
